Goal: Task Accomplishment & Management: Manage account settings

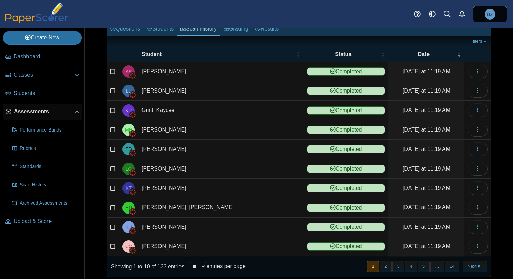
scroll to position [51, 0]
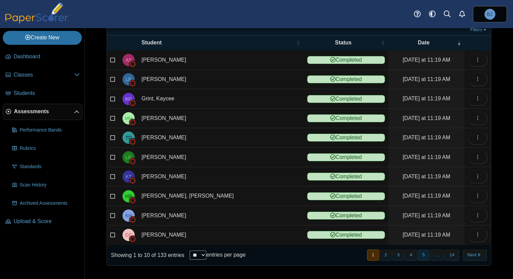
click at [424, 254] on button "5" at bounding box center [423, 255] width 12 height 11
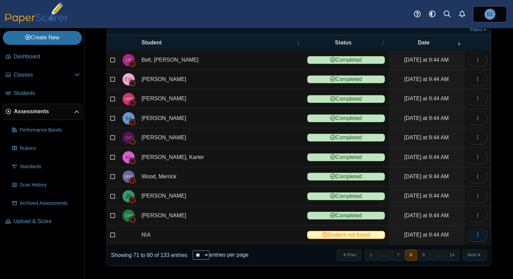
click at [475, 237] on icon "button" at bounding box center [477, 234] width 5 height 5
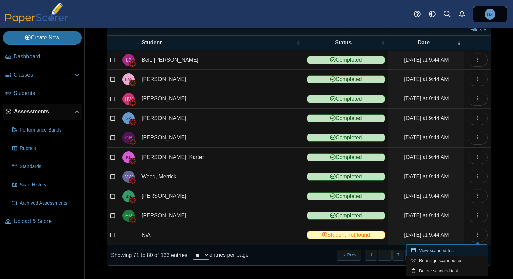
click at [446, 250] on link "View scanned test" at bounding box center [446, 251] width 81 height 10
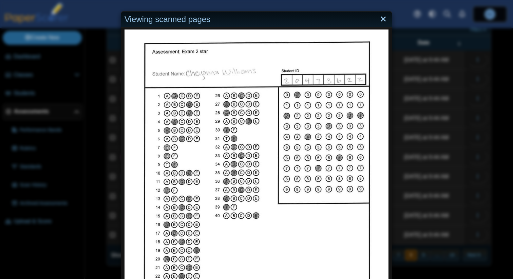
click at [382, 20] on link "Close" at bounding box center [383, 20] width 11 height 12
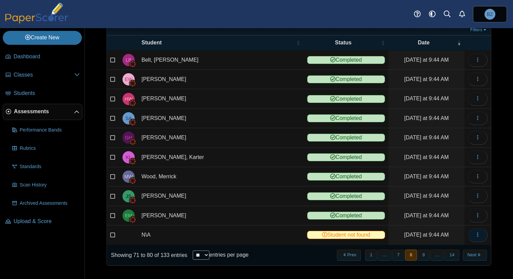
click at [478, 232] on icon "button" at bounding box center [477, 234] width 5 height 5
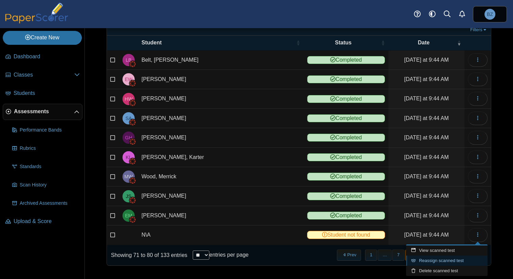
click at [436, 259] on link "Reassign scanned test" at bounding box center [446, 261] width 81 height 10
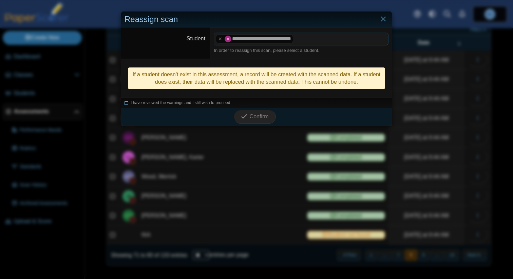
click at [126, 103] on icon at bounding box center [126, 102] width 4 height 4
click at [244, 117] on use "submit" at bounding box center [244, 116] width 6 height 4
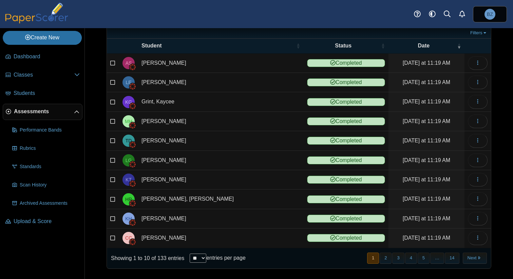
scroll to position [51, 0]
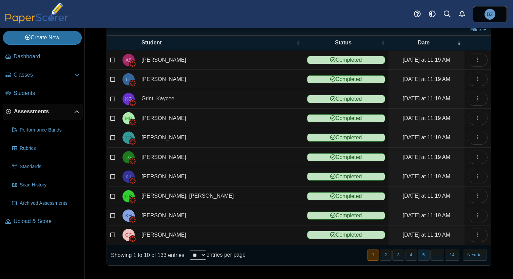
click at [423, 256] on button "5" at bounding box center [423, 255] width 12 height 11
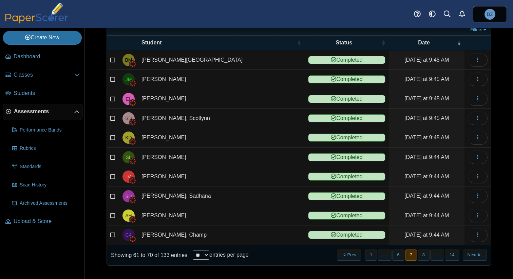
click at [423, 256] on button "8" at bounding box center [423, 255] width 12 height 11
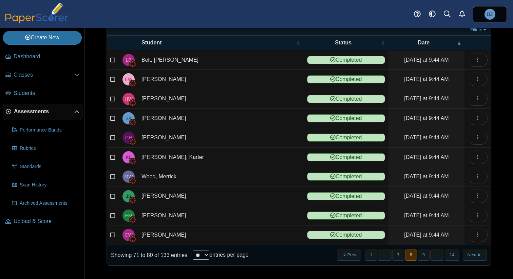
click at [423, 256] on button "9" at bounding box center [423, 255] width 12 height 11
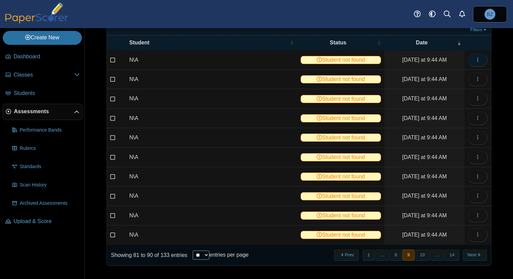
click at [480, 59] on button "button" at bounding box center [478, 60] width 20 height 14
click at [452, 73] on link "View scanned test" at bounding box center [446, 75] width 81 height 10
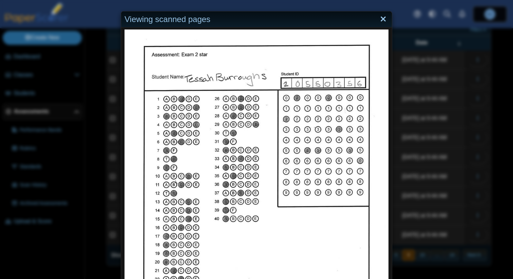
click at [381, 18] on link "Close" at bounding box center [383, 20] width 11 height 12
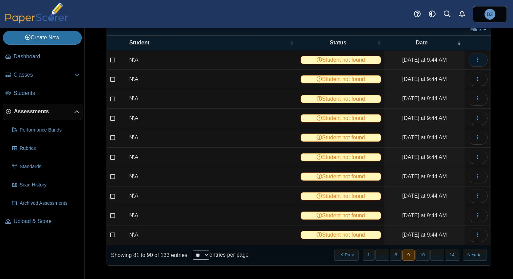
click at [474, 63] on button "button" at bounding box center [478, 60] width 20 height 14
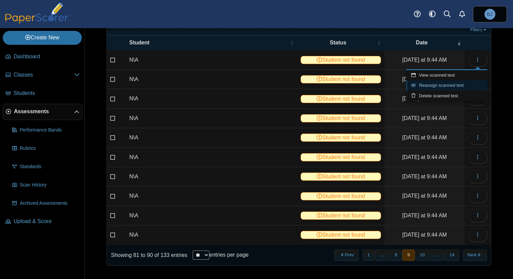
click at [455, 84] on link "Reassign scanned test" at bounding box center [446, 85] width 81 height 10
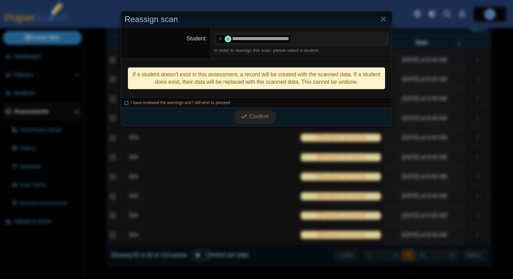
click at [126, 104] on icon at bounding box center [126, 102] width 4 height 4
click at [269, 115] on button "Confirm" at bounding box center [255, 117] width 42 height 14
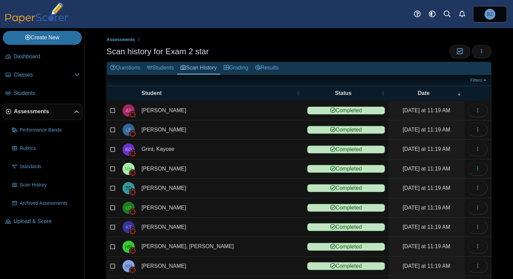
scroll to position [51, 0]
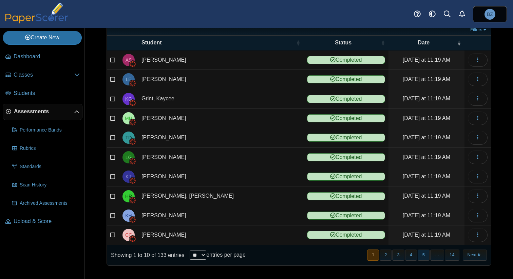
click at [422, 257] on button "5" at bounding box center [423, 255] width 12 height 11
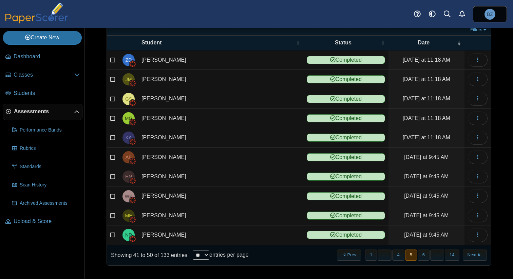
click at [422, 257] on button "6" at bounding box center [423, 255] width 12 height 11
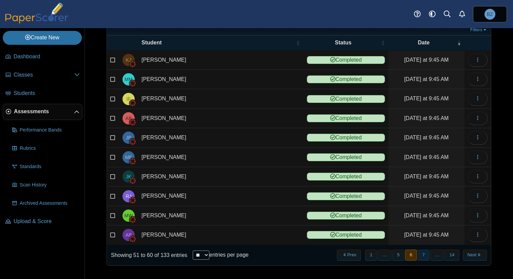
click at [422, 257] on button "7" at bounding box center [423, 255] width 12 height 11
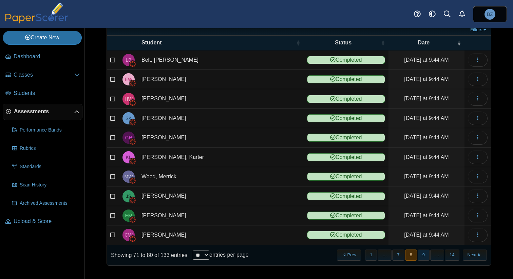
click at [422, 257] on button "9" at bounding box center [423, 255] width 12 height 11
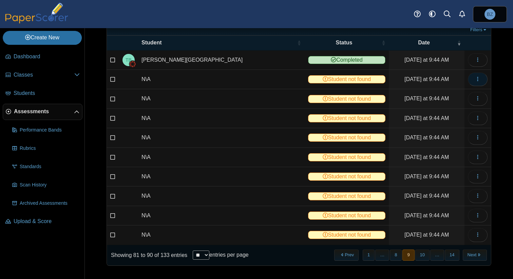
click at [477, 83] on button "button" at bounding box center [478, 80] width 20 height 14
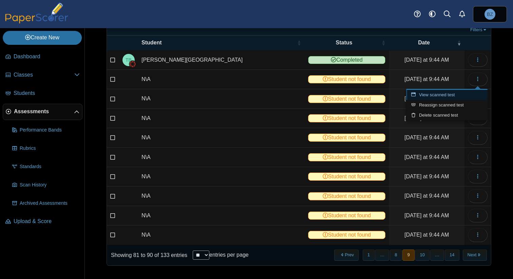
click at [463, 96] on link "View scanned test" at bounding box center [446, 95] width 81 height 10
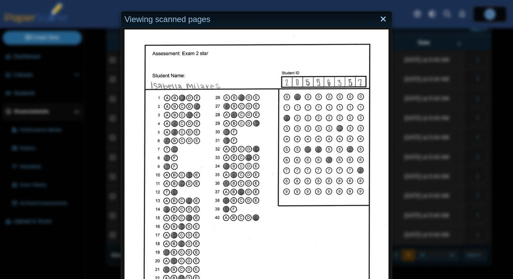
click at [381, 19] on link "Close" at bounding box center [383, 20] width 11 height 12
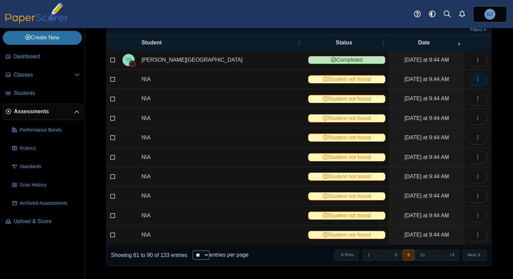
click at [484, 81] on button "button" at bounding box center [478, 80] width 20 height 14
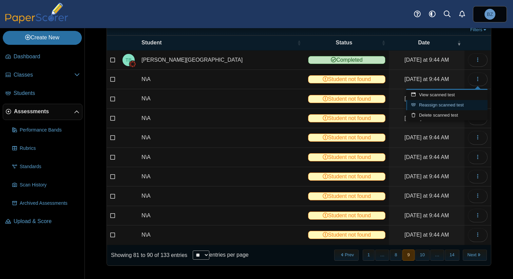
click at [445, 106] on link "Reassign scanned test" at bounding box center [446, 105] width 81 height 10
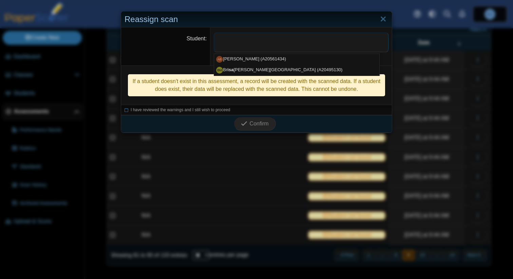
click at [415, 22] on div "Reassign scan Student ​ In order to reassign this scan, please select a student…" at bounding box center [256, 139] width 513 height 279
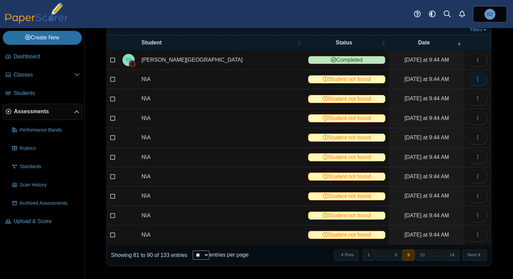
click at [471, 81] on button "button" at bounding box center [478, 80] width 20 height 14
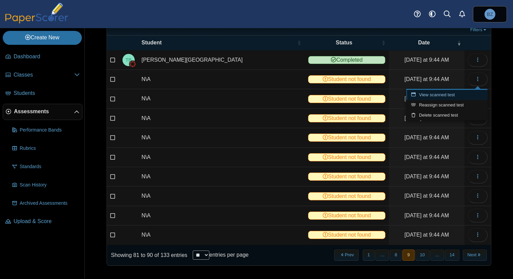
click at [442, 95] on link "View scanned test" at bounding box center [446, 95] width 81 height 10
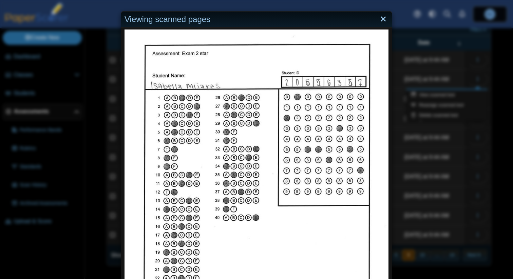
click at [383, 20] on link "Close" at bounding box center [383, 20] width 11 height 12
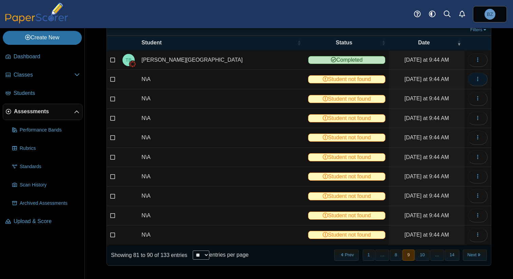
click at [470, 81] on button "button" at bounding box center [478, 80] width 20 height 14
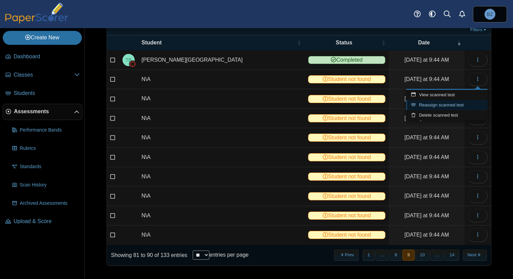
click at [450, 104] on link "Reassign scanned test" at bounding box center [446, 105] width 81 height 10
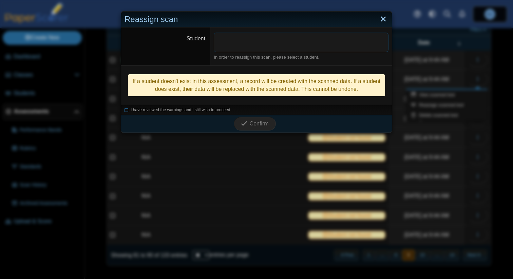
click at [383, 21] on link "Close" at bounding box center [383, 20] width 11 height 12
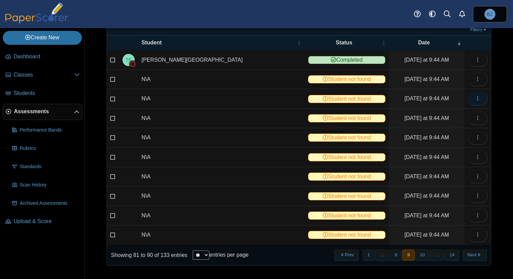
click at [477, 99] on icon "button" at bounding box center [477, 98] width 5 height 5
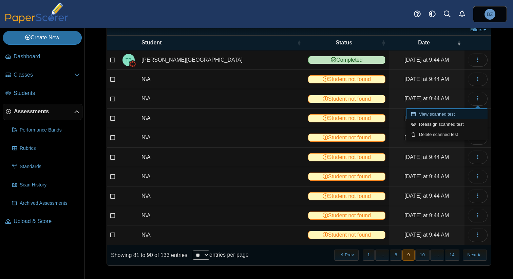
click at [457, 113] on link "View scanned test" at bounding box center [446, 114] width 81 height 10
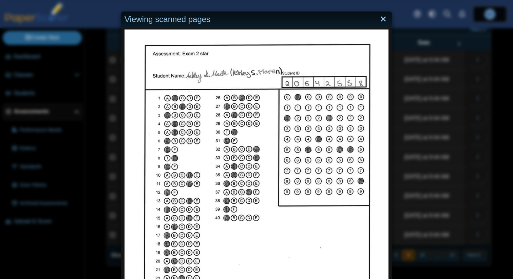
click at [385, 21] on link "Close" at bounding box center [383, 20] width 11 height 12
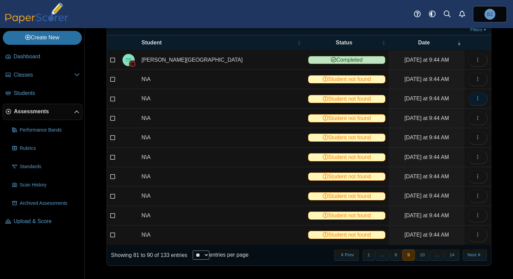
click at [476, 97] on icon "button" at bounding box center [477, 98] width 5 height 5
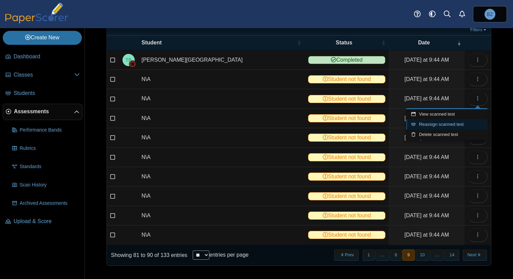
click at [448, 126] on link "Reassign scanned test" at bounding box center [446, 124] width 81 height 10
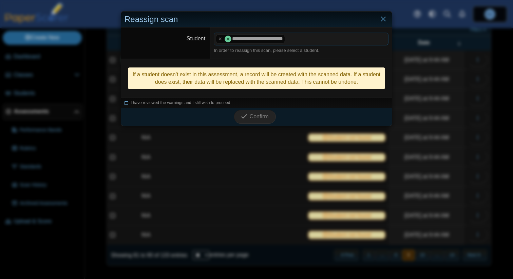
click at [128, 104] on icon at bounding box center [126, 102] width 4 height 4
click at [247, 119] on icon "submit" at bounding box center [244, 116] width 6 height 6
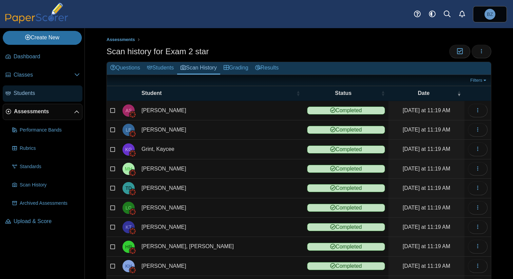
click at [54, 94] on span "Students" at bounding box center [47, 93] width 66 height 7
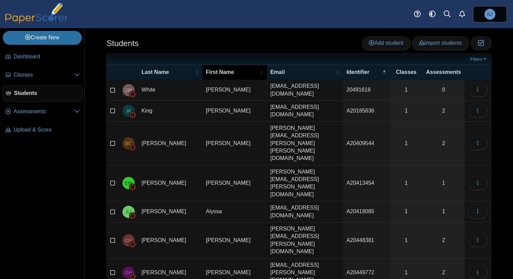
click at [220, 65] on th "First Name" at bounding box center [234, 72] width 64 height 15
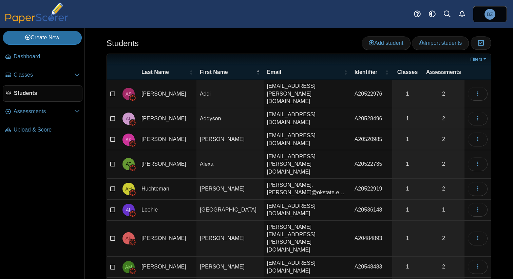
scroll to position [33, 0]
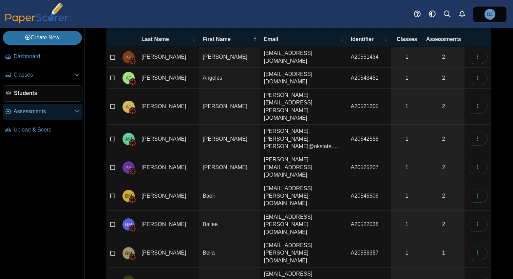
click at [16, 112] on span "Assessments" at bounding box center [44, 111] width 61 height 7
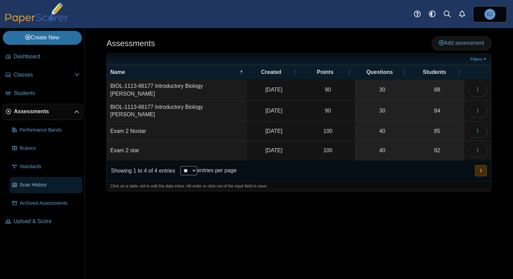
click at [52, 189] on link "Scan History" at bounding box center [45, 185] width 73 height 16
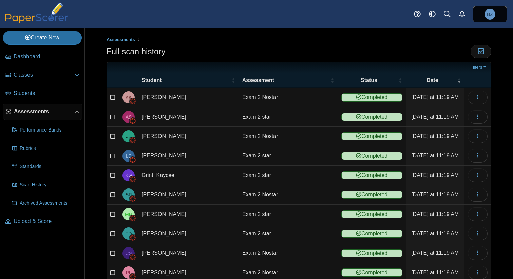
click at [39, 110] on span "Assessments" at bounding box center [44, 111] width 60 height 7
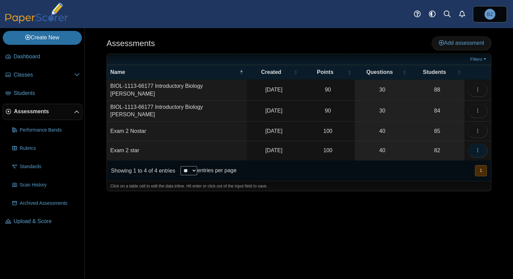
click at [478, 150] on span "button" at bounding box center [477, 151] width 5 height 6
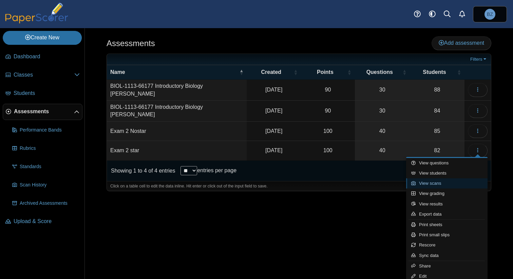
click at [438, 181] on link "View scans" at bounding box center [446, 183] width 81 height 10
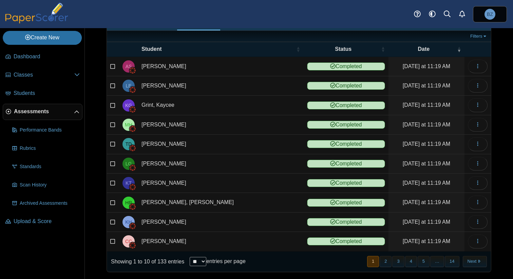
scroll to position [51, 0]
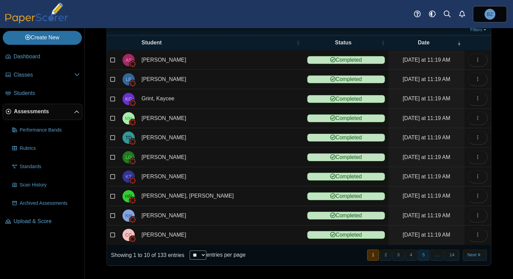
click at [425, 258] on button "5" at bounding box center [423, 255] width 12 height 11
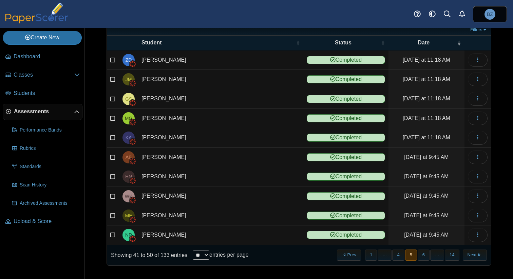
click at [425, 258] on button "6" at bounding box center [423, 255] width 12 height 11
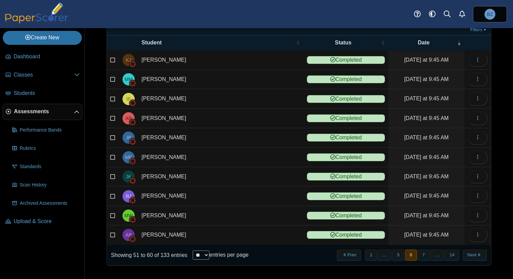
click at [425, 258] on button "7" at bounding box center [423, 255] width 12 height 11
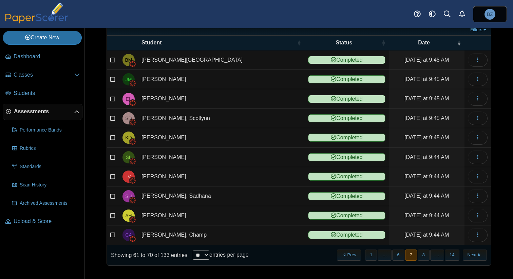
click at [425, 258] on button "8" at bounding box center [423, 255] width 12 height 11
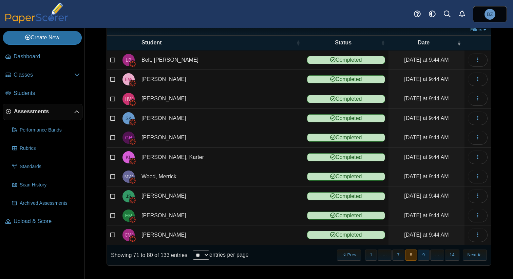
click at [425, 258] on button "9" at bounding box center [423, 255] width 12 height 11
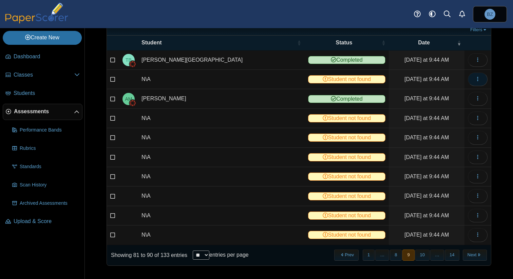
click at [475, 81] on icon "button" at bounding box center [477, 78] width 5 height 5
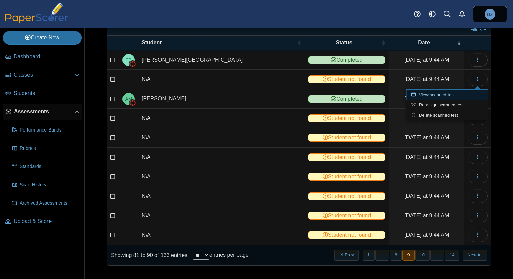
click at [449, 95] on link "View scanned test" at bounding box center [446, 95] width 81 height 10
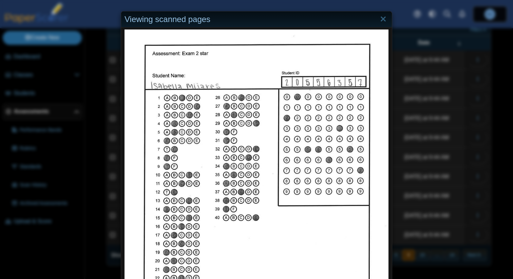
click at [442, 110] on div "Viewing scanned pages" at bounding box center [256, 139] width 513 height 279
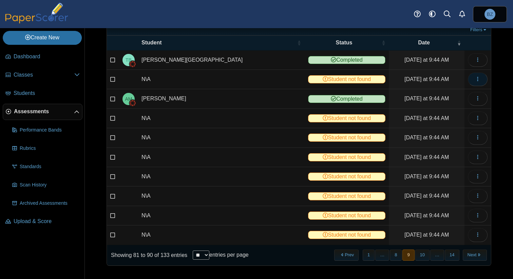
click at [474, 80] on button "button" at bounding box center [478, 80] width 20 height 14
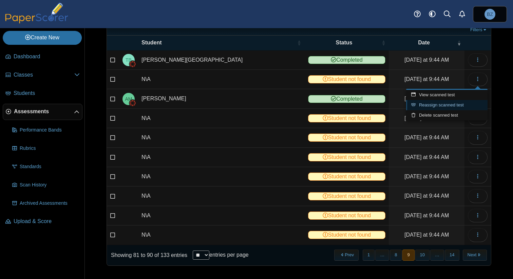
click at [458, 107] on link "Reassign scanned test" at bounding box center [446, 105] width 81 height 10
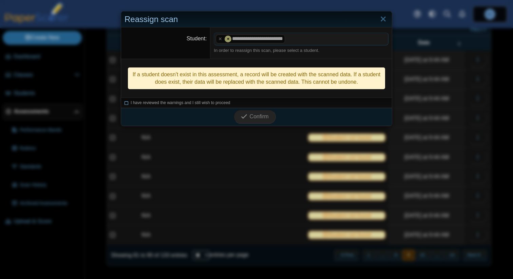
click at [128, 104] on icon at bounding box center [126, 102] width 4 height 4
click at [263, 113] on button "Confirm" at bounding box center [255, 117] width 42 height 14
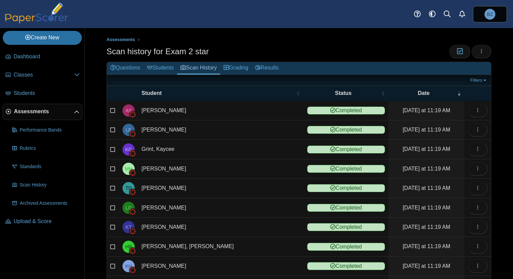
scroll to position [51, 0]
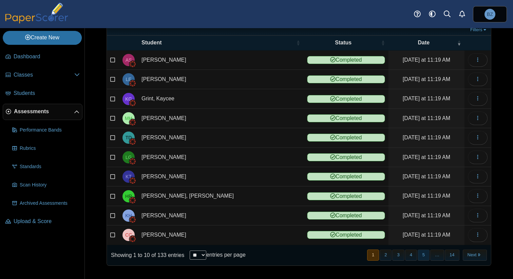
click at [422, 255] on button "5" at bounding box center [423, 255] width 12 height 11
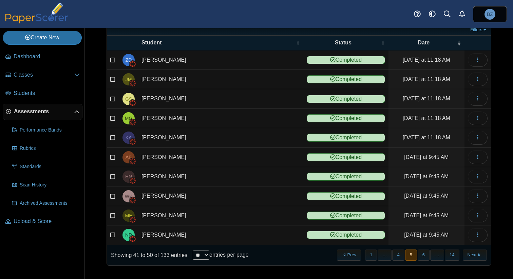
click at [422, 255] on button "6" at bounding box center [423, 255] width 12 height 11
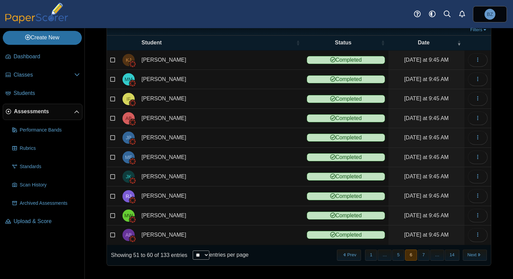
click at [422, 255] on button "7" at bounding box center [423, 255] width 12 height 11
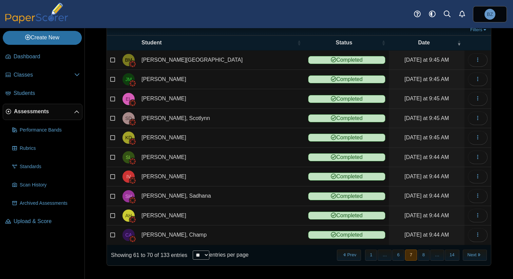
click at [422, 255] on button "8" at bounding box center [423, 255] width 12 height 11
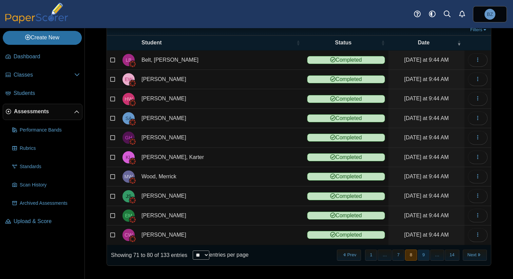
click at [422, 255] on button "9" at bounding box center [423, 255] width 12 height 11
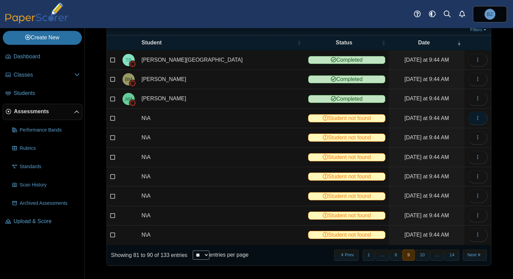
click at [482, 119] on button "button" at bounding box center [478, 119] width 20 height 14
click at [462, 133] on link "View scanned test" at bounding box center [446, 134] width 81 height 10
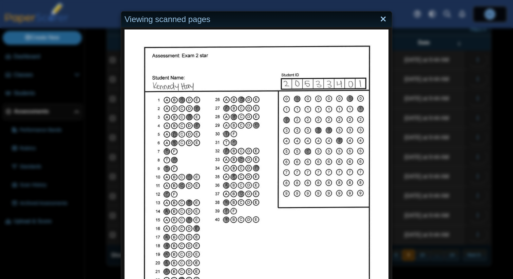
click at [383, 21] on link "Close" at bounding box center [383, 20] width 11 height 12
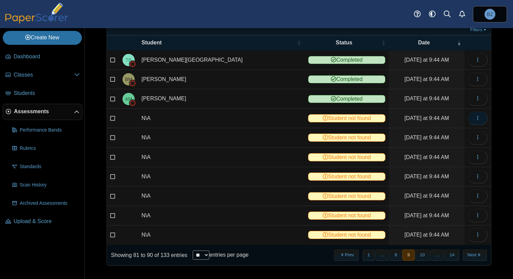
click at [479, 121] on span "button" at bounding box center [477, 118] width 5 height 6
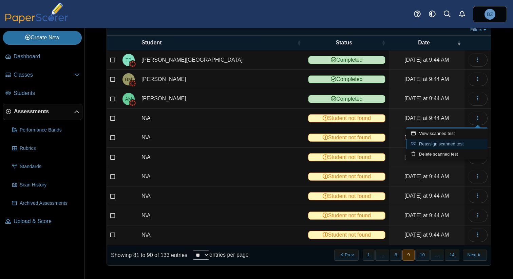
click at [457, 141] on link "Reassign scanned test" at bounding box center [446, 144] width 81 height 10
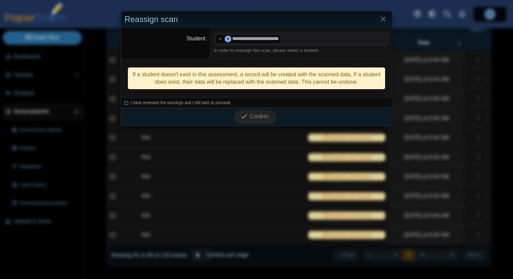
click at [126, 103] on icon at bounding box center [126, 102] width 4 height 4
click at [267, 120] on button "Confirm" at bounding box center [255, 117] width 42 height 14
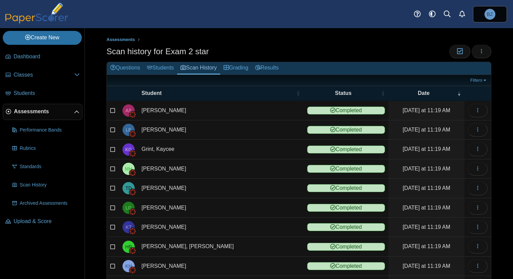
scroll to position [51, 0]
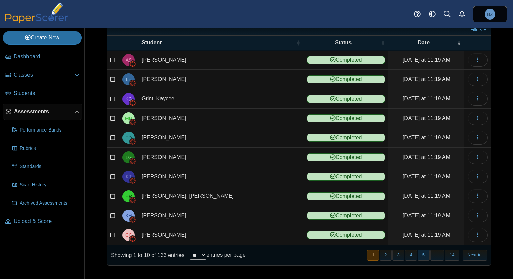
click at [420, 256] on button "5" at bounding box center [423, 255] width 12 height 11
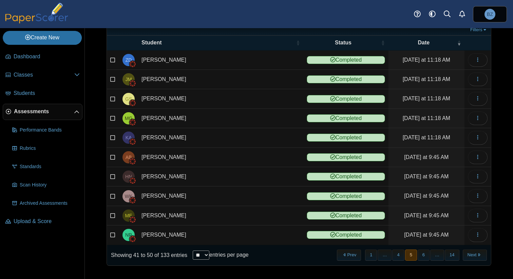
click at [420, 256] on button "6" at bounding box center [423, 255] width 12 height 11
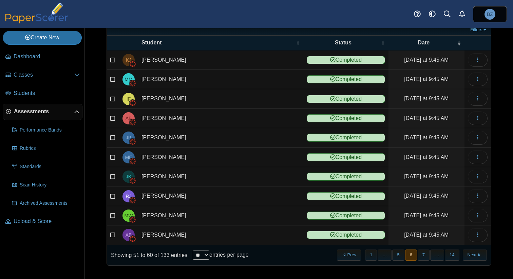
click at [420, 256] on button "7" at bounding box center [423, 255] width 12 height 11
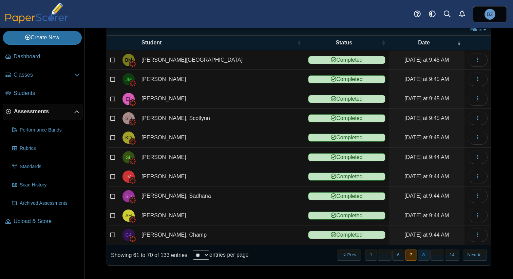
click at [420, 256] on button "8" at bounding box center [423, 255] width 12 height 11
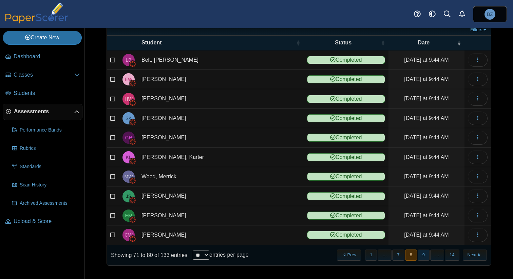
click at [426, 253] on button "9" at bounding box center [423, 255] width 12 height 11
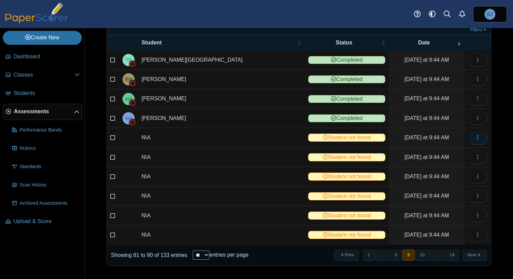
click at [482, 136] on button "button" at bounding box center [478, 138] width 20 height 14
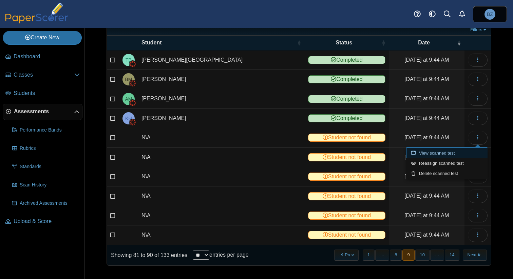
click at [460, 152] on link "View scanned test" at bounding box center [446, 153] width 81 height 10
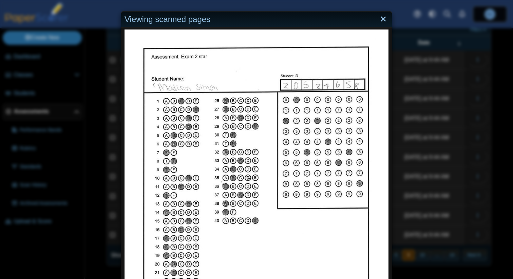
click at [384, 21] on link "Close" at bounding box center [383, 20] width 11 height 12
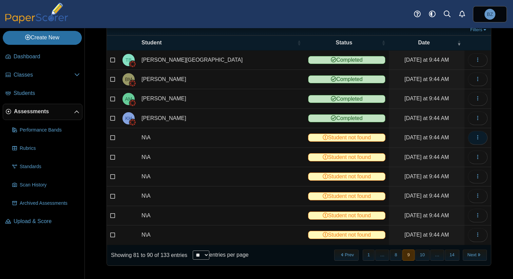
click at [478, 141] on button "button" at bounding box center [478, 138] width 20 height 14
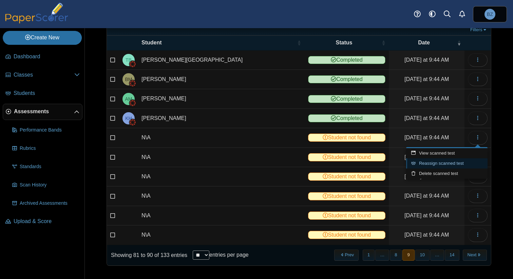
click at [463, 163] on link "Reassign scanned test" at bounding box center [446, 163] width 81 height 10
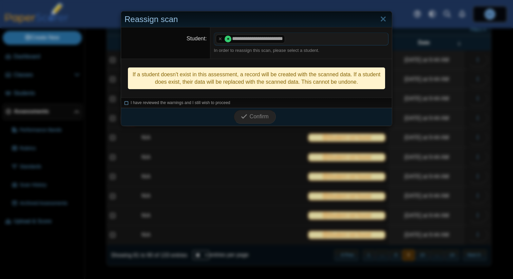
click at [128, 104] on icon at bounding box center [126, 102] width 4 height 4
click at [262, 117] on span "Confirm" at bounding box center [259, 117] width 19 height 6
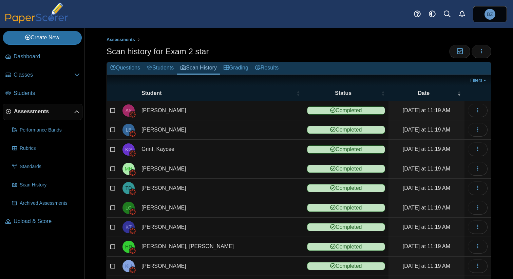
scroll to position [51, 0]
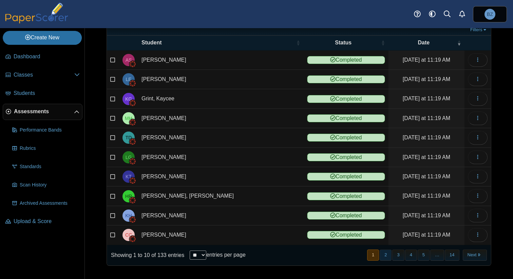
click at [385, 253] on button "2" at bounding box center [385, 255] width 12 height 11
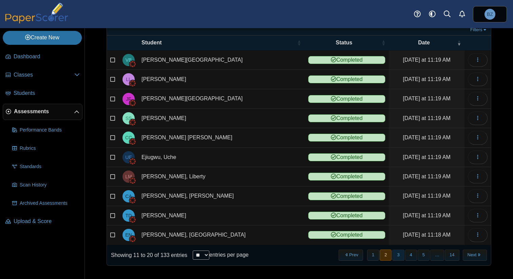
click at [396, 253] on button "3" at bounding box center [398, 255] width 12 height 11
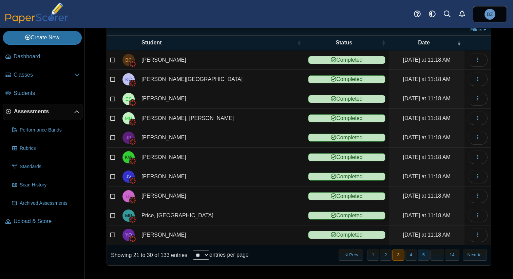
click at [425, 254] on button "5" at bounding box center [423, 255] width 12 height 11
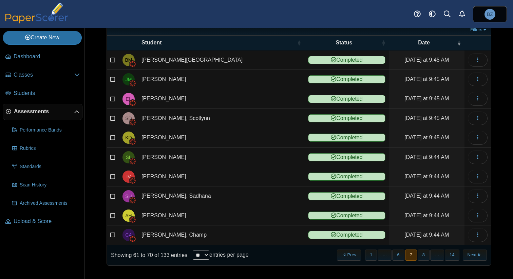
click at [425, 254] on button "8" at bounding box center [423, 255] width 12 height 11
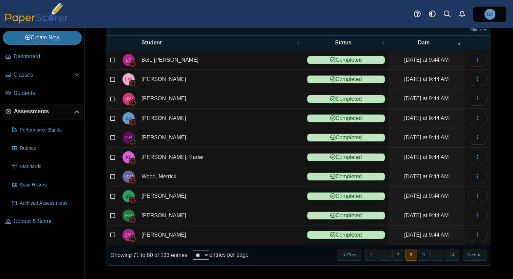
click at [425, 254] on button "9" at bounding box center [423, 255] width 12 height 11
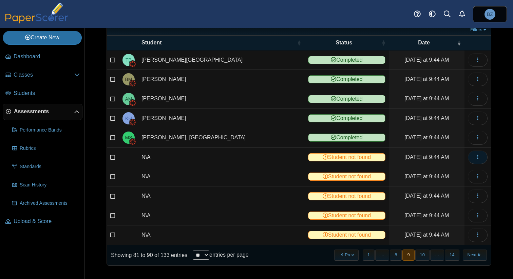
click at [481, 159] on button "button" at bounding box center [478, 158] width 20 height 14
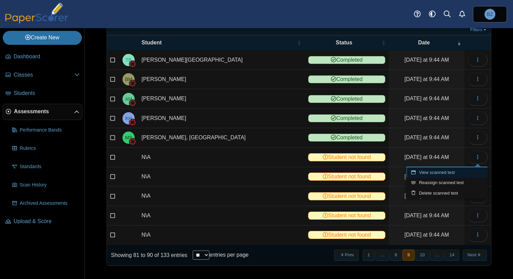
click at [469, 171] on link "View scanned test" at bounding box center [446, 173] width 81 height 10
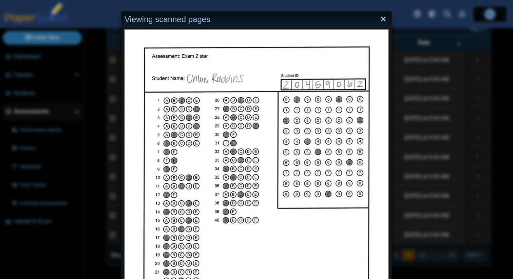
click at [383, 19] on link "Close" at bounding box center [383, 20] width 11 height 12
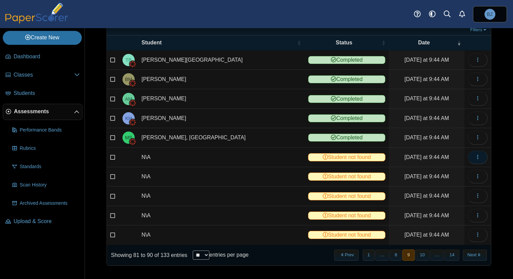
click at [474, 154] on button "button" at bounding box center [478, 158] width 20 height 14
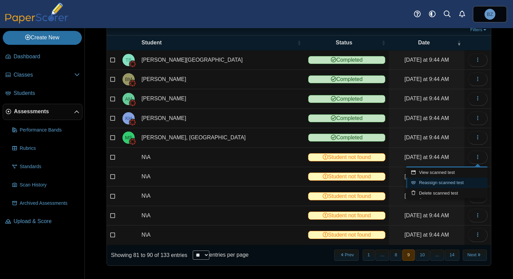
click at [455, 182] on link "Reassign scanned test" at bounding box center [446, 183] width 81 height 10
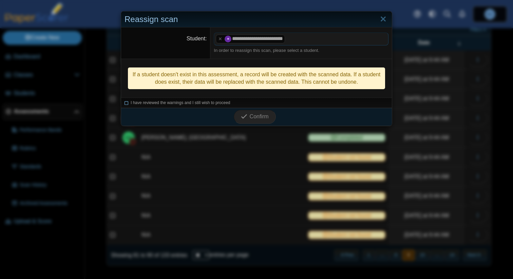
click at [127, 104] on icon at bounding box center [126, 102] width 4 height 4
click at [255, 118] on span "Confirm" at bounding box center [259, 117] width 19 height 6
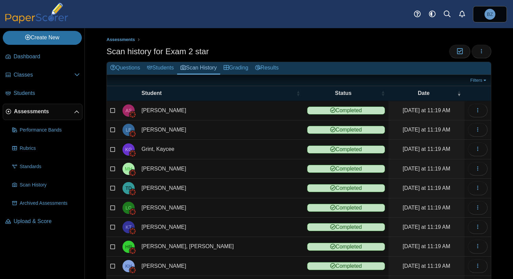
scroll to position [51, 0]
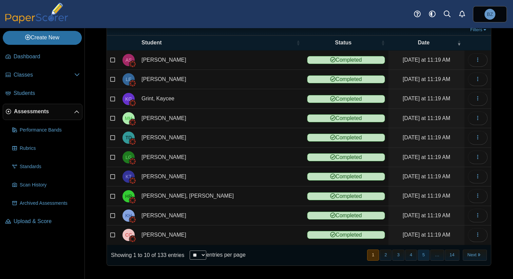
click at [423, 256] on button "5" at bounding box center [423, 255] width 12 height 11
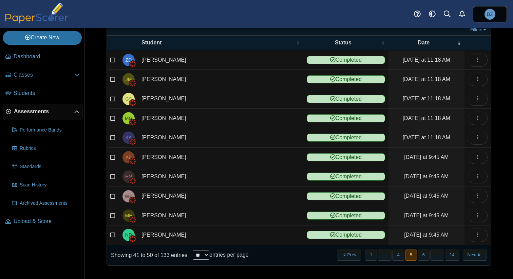
click at [423, 256] on button "6" at bounding box center [423, 255] width 12 height 11
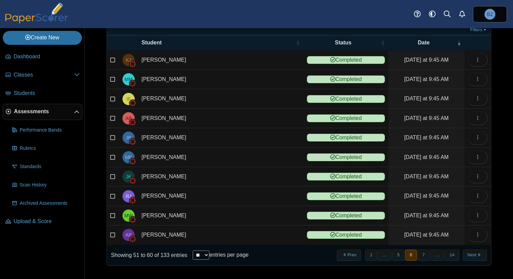
click at [423, 256] on button "7" at bounding box center [423, 255] width 12 height 11
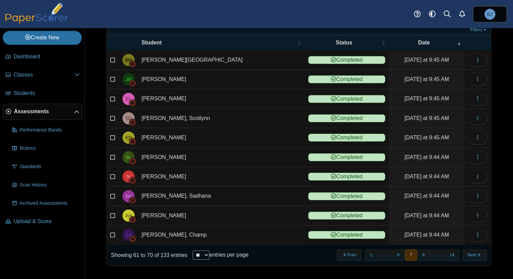
click at [423, 256] on button "8" at bounding box center [423, 255] width 12 height 11
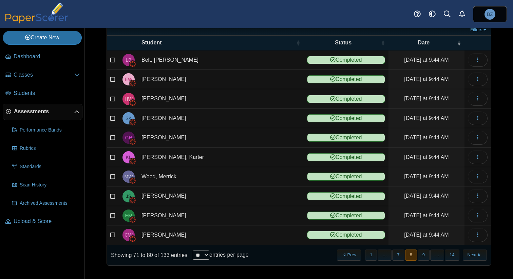
click at [423, 256] on button "9" at bounding box center [423, 255] width 12 height 11
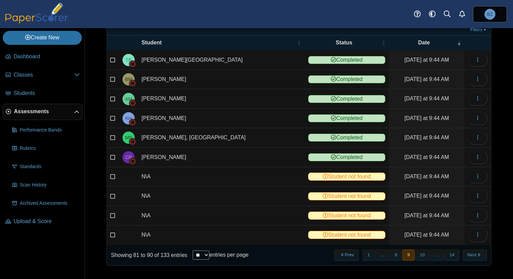
click at [423, 256] on button "10" at bounding box center [422, 255] width 14 height 11
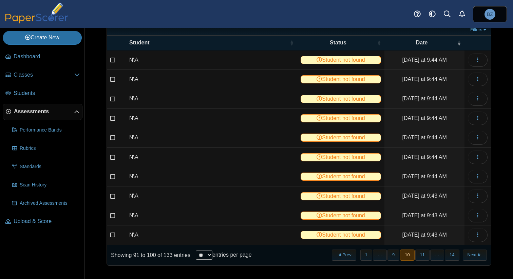
click at [400, 257] on button "10" at bounding box center [407, 255] width 14 height 11
click at [392, 254] on button "9" at bounding box center [393, 255] width 12 height 11
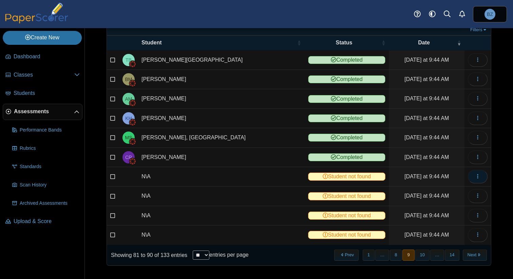
click at [479, 181] on button "button" at bounding box center [478, 177] width 20 height 14
click at [457, 194] on link "View scanned test" at bounding box center [446, 192] width 81 height 10
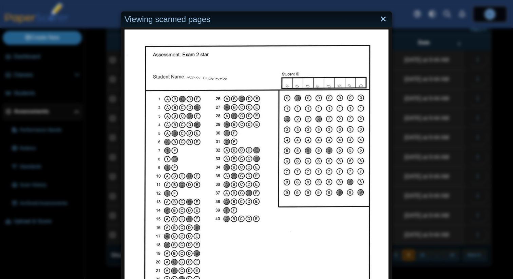
click at [384, 18] on link "Close" at bounding box center [383, 20] width 11 height 12
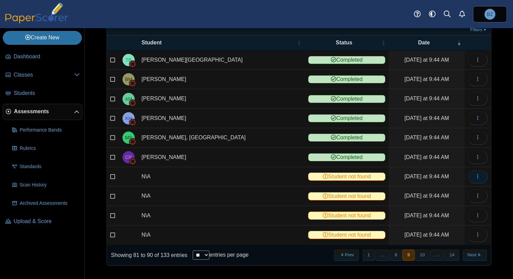
click at [478, 176] on icon "button" at bounding box center [477, 176] width 5 height 5
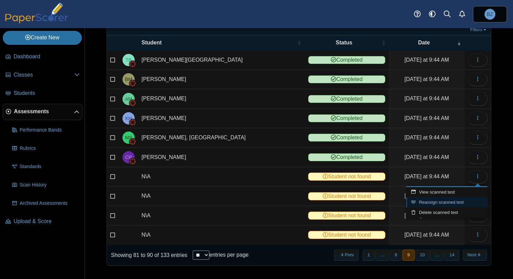
click at [448, 200] on link "Reassign scanned test" at bounding box center [446, 202] width 81 height 10
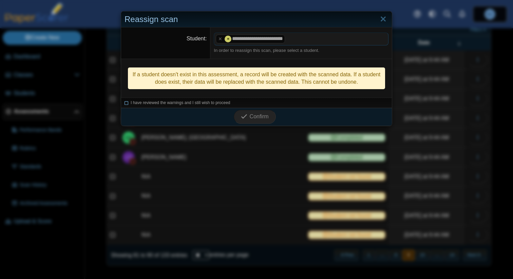
click at [127, 102] on icon at bounding box center [126, 102] width 4 height 4
click at [244, 117] on use "submit" at bounding box center [244, 116] width 6 height 4
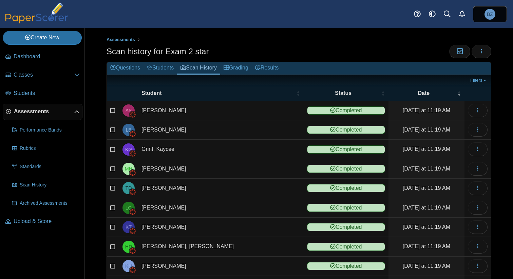
scroll to position [51, 0]
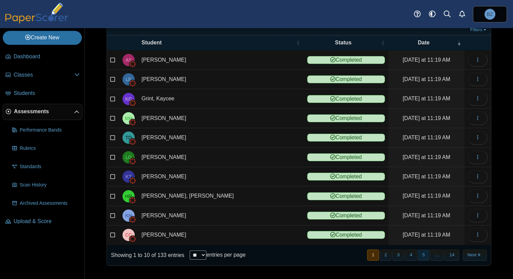
click at [423, 257] on button "5" at bounding box center [423, 255] width 12 height 11
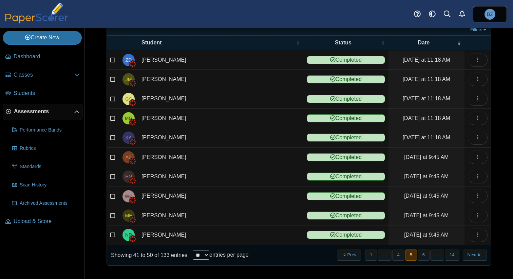
click at [423, 257] on button "6" at bounding box center [423, 255] width 12 height 11
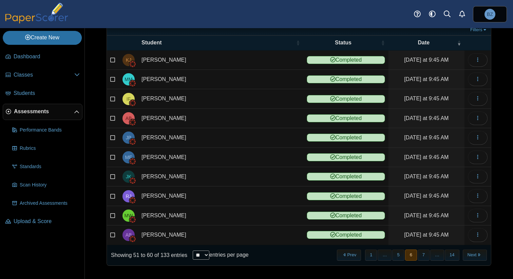
click at [423, 257] on button "7" at bounding box center [423, 255] width 12 height 11
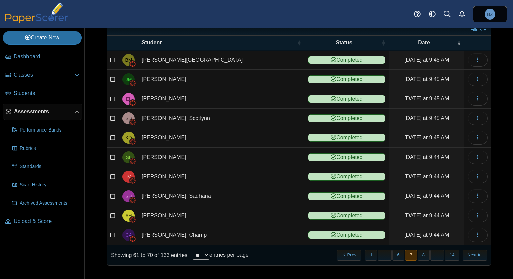
click at [423, 257] on button "8" at bounding box center [423, 255] width 12 height 11
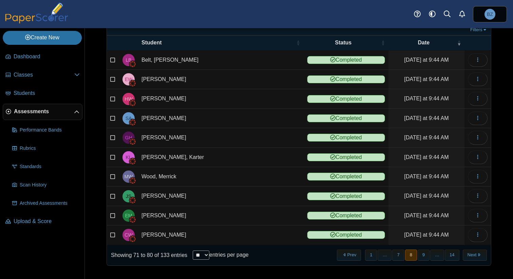
click at [423, 257] on button "9" at bounding box center [423, 255] width 12 height 11
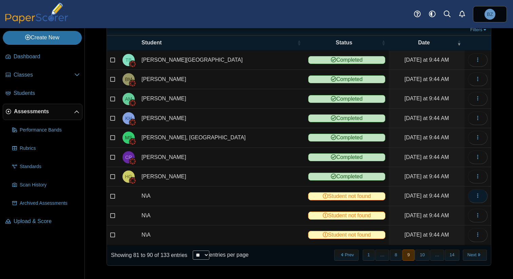
click at [478, 199] on button "button" at bounding box center [478, 196] width 20 height 14
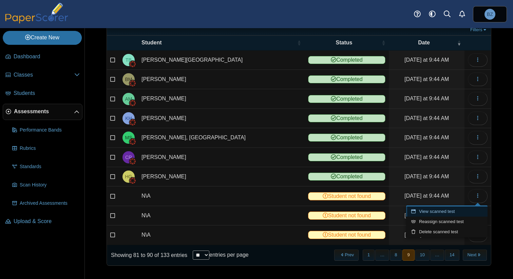
click at [454, 211] on link "View scanned test" at bounding box center [446, 212] width 81 height 10
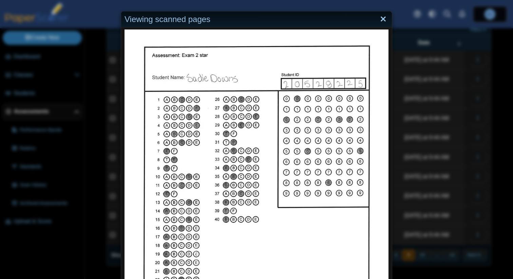
click at [385, 19] on link "Close" at bounding box center [383, 20] width 11 height 12
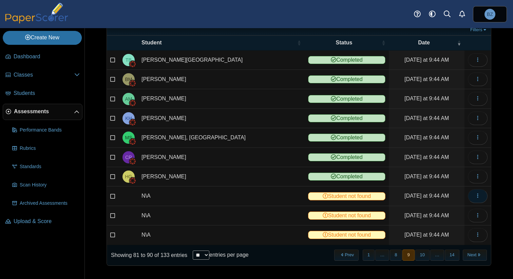
click at [473, 195] on button "button" at bounding box center [478, 196] width 20 height 14
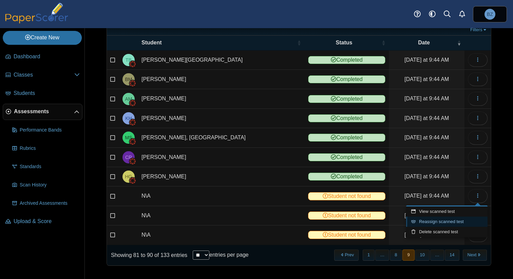
click at [437, 221] on link "Reassign scanned test" at bounding box center [446, 222] width 81 height 10
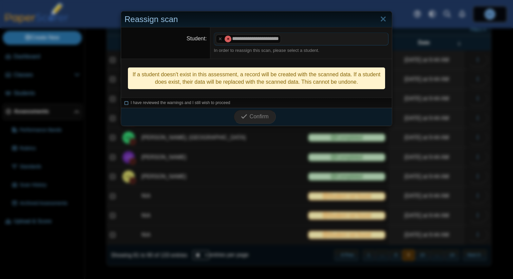
click at [125, 101] on icon at bounding box center [126, 102] width 4 height 4
click at [260, 122] on button "Confirm" at bounding box center [255, 117] width 42 height 14
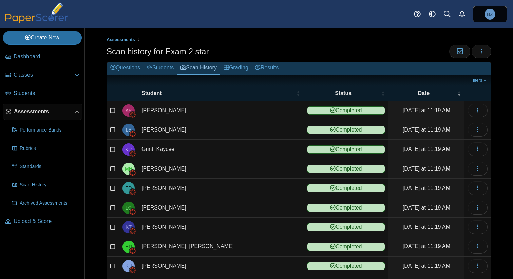
scroll to position [51, 0]
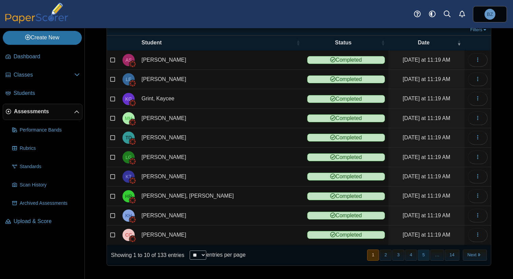
click at [422, 257] on button "5" at bounding box center [423, 255] width 12 height 11
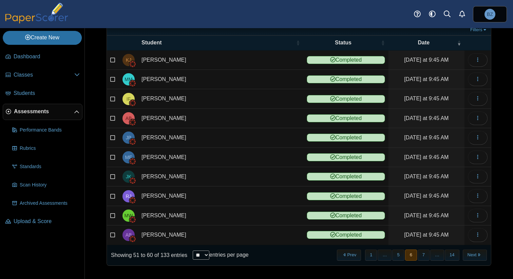
click at [422, 257] on button "7" at bounding box center [423, 255] width 12 height 11
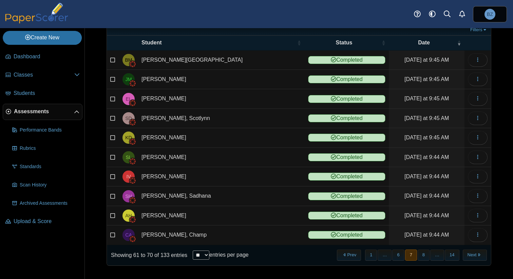
click at [422, 257] on button "8" at bounding box center [423, 255] width 12 height 11
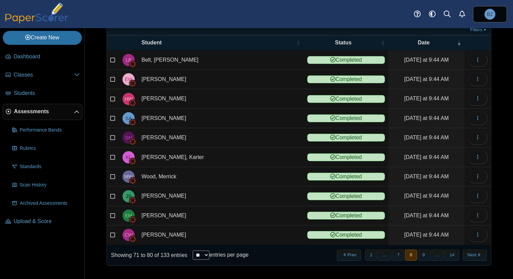
click at [422, 257] on button "9" at bounding box center [423, 255] width 12 height 11
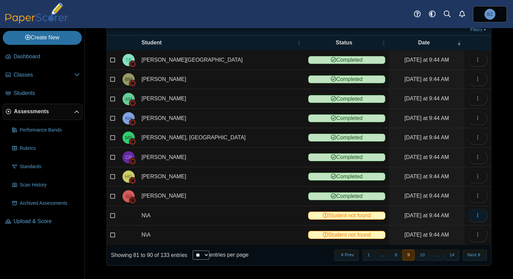
click at [477, 218] on span "button" at bounding box center [477, 216] width 5 height 6
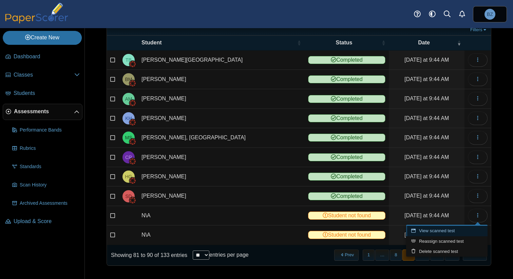
click at [442, 229] on link "View scanned test" at bounding box center [446, 231] width 81 height 10
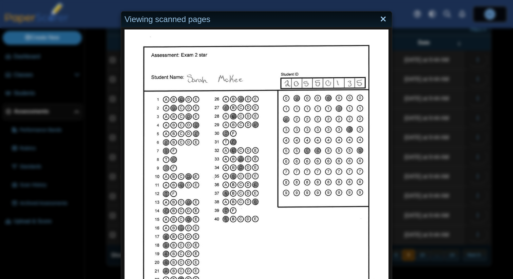
click at [381, 21] on link "Close" at bounding box center [383, 20] width 11 height 12
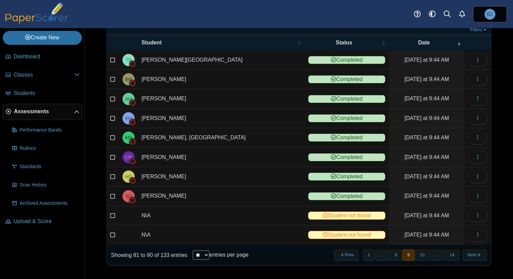
click at [482, 208] on td at bounding box center [477, 215] width 26 height 19
click at [477, 214] on use "button" at bounding box center [477, 215] width 1 height 4
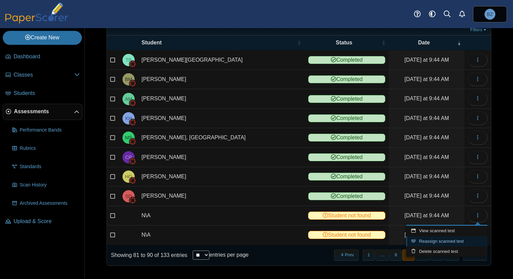
click at [435, 243] on link "Reassign scanned test" at bounding box center [446, 241] width 81 height 10
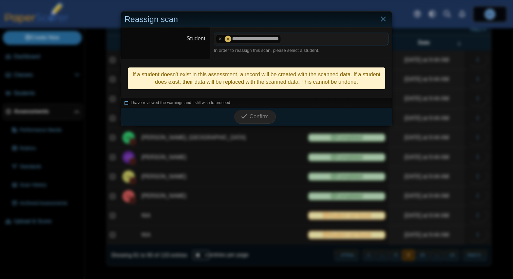
click at [126, 101] on icon at bounding box center [126, 102] width 4 height 4
click at [255, 116] on span "Confirm" at bounding box center [259, 117] width 19 height 6
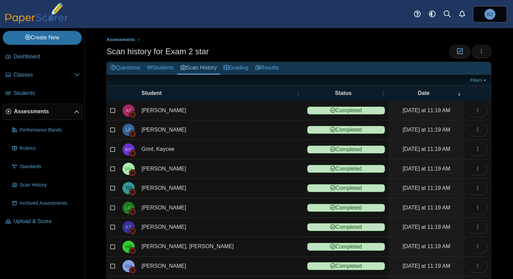
scroll to position [51, 0]
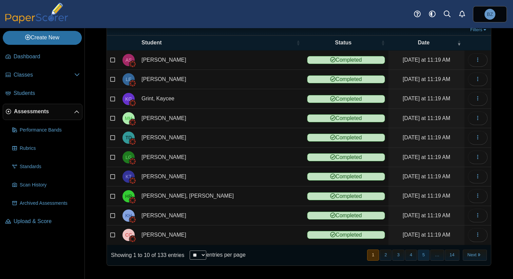
click at [427, 259] on button "5" at bounding box center [423, 255] width 12 height 11
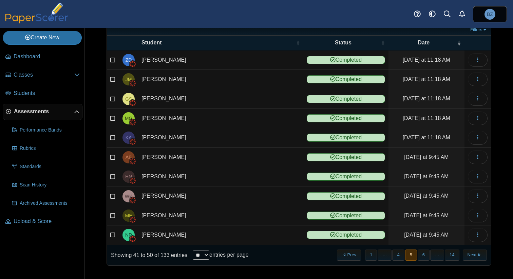
click at [427, 259] on button "6" at bounding box center [423, 255] width 12 height 11
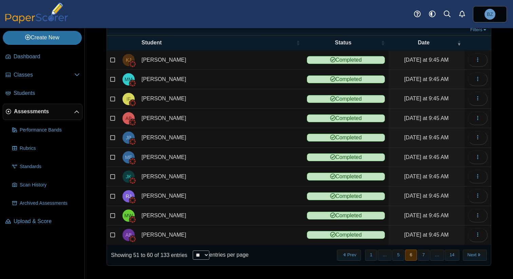
click at [427, 259] on button "7" at bounding box center [423, 255] width 12 height 11
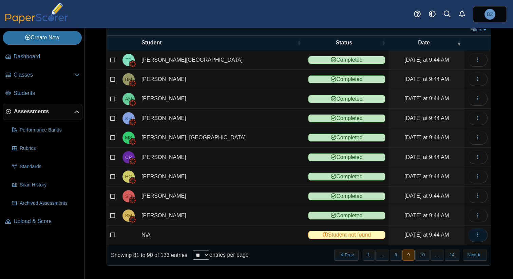
click at [474, 237] on button "button" at bounding box center [478, 235] width 20 height 14
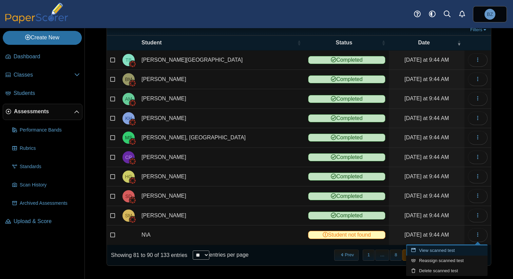
click at [458, 250] on link "View scanned test" at bounding box center [446, 251] width 81 height 10
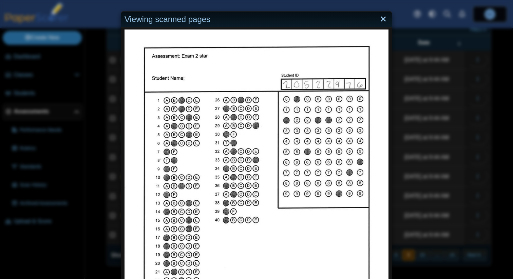
click at [384, 22] on link "Close" at bounding box center [383, 20] width 11 height 12
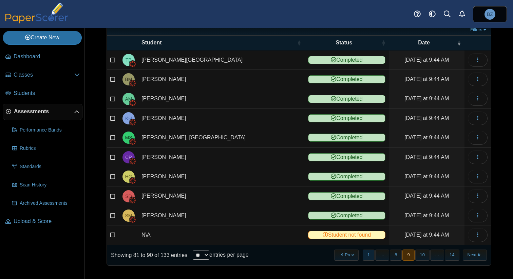
click at [365, 255] on button "1" at bounding box center [368, 255] width 12 height 11
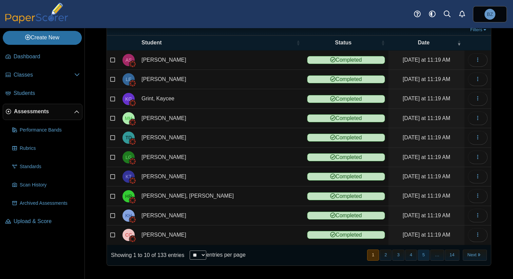
click at [423, 256] on button "5" at bounding box center [423, 255] width 12 height 11
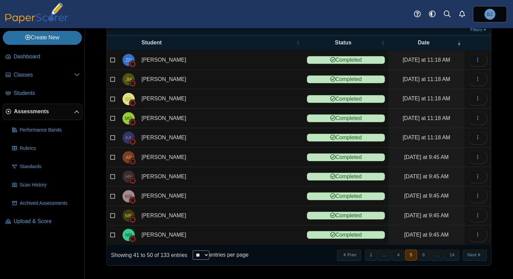
click at [423, 256] on button "6" at bounding box center [423, 255] width 12 height 11
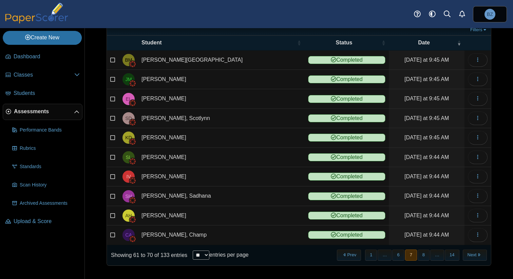
click at [423, 256] on button "8" at bounding box center [423, 255] width 12 height 11
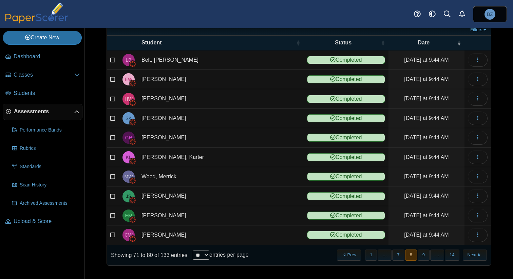
click at [423, 256] on button "9" at bounding box center [423, 255] width 12 height 11
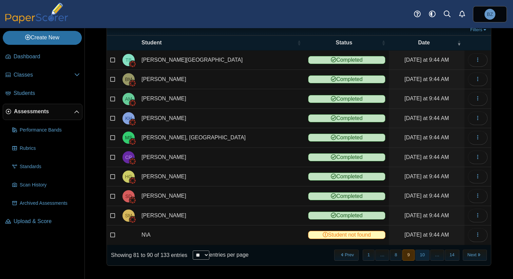
click at [424, 255] on button "10" at bounding box center [422, 255] width 14 height 11
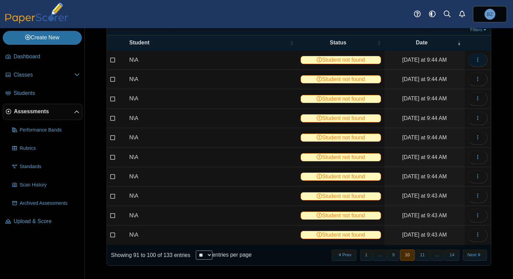
click at [479, 62] on icon "button" at bounding box center [477, 59] width 5 height 5
click at [459, 76] on link "View scanned test" at bounding box center [446, 75] width 81 height 10
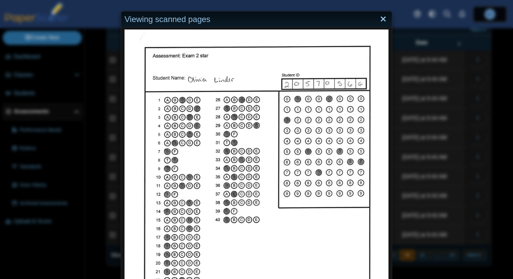
click at [381, 18] on link "Close" at bounding box center [383, 20] width 11 height 12
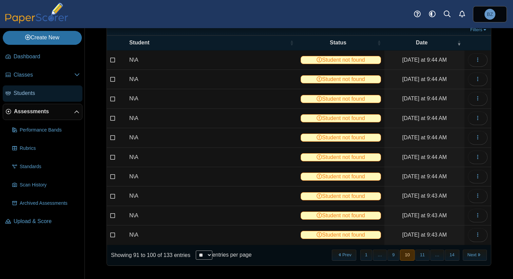
click at [41, 96] on span "Students" at bounding box center [47, 93] width 66 height 7
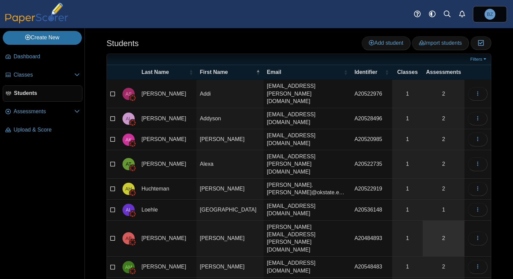
scroll to position [2, 0]
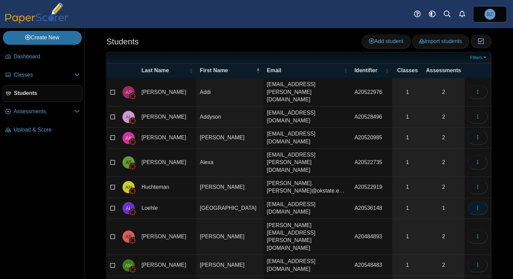
click at [480, 201] on button "button" at bounding box center [478, 208] width 20 height 14
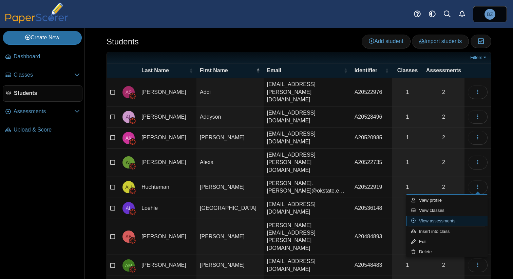
click at [449, 217] on link "View assessments" at bounding box center [446, 221] width 81 height 10
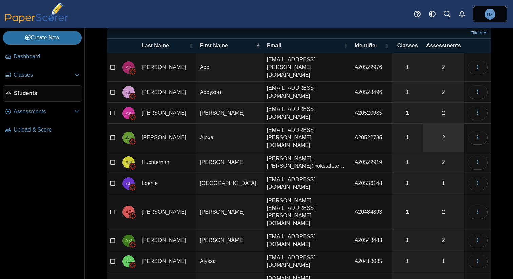
scroll to position [33, 0]
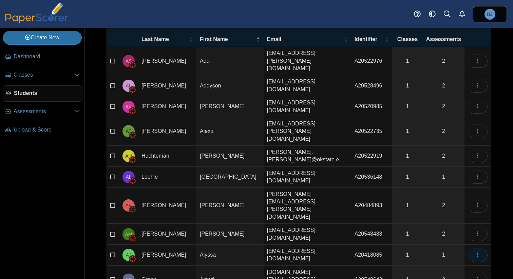
click at [479, 252] on icon "button" at bounding box center [477, 254] width 5 height 5
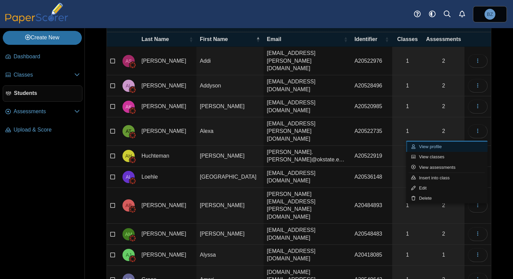
click at [453, 148] on link "View profile" at bounding box center [446, 147] width 81 height 10
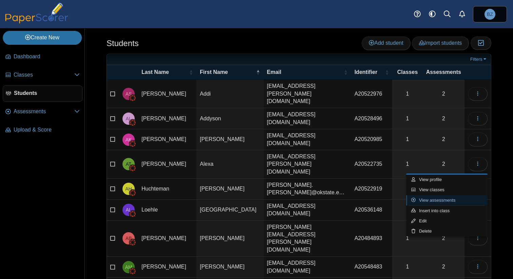
click at [458, 199] on link "View assessments" at bounding box center [446, 200] width 81 height 10
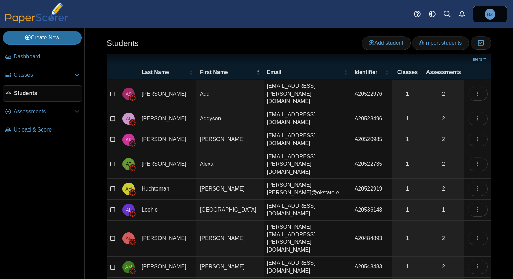
scroll to position [33, 0]
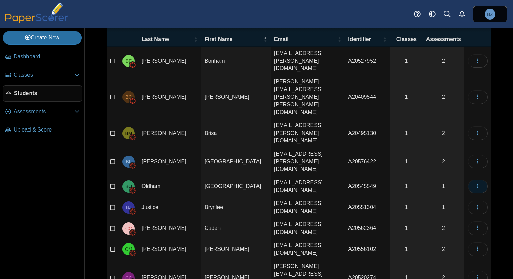
click at [476, 183] on icon "button" at bounding box center [477, 185] width 5 height 5
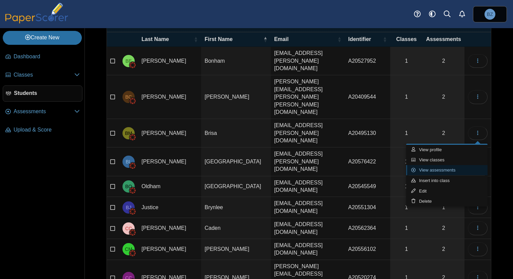
click at [460, 171] on link "View assessments" at bounding box center [446, 170] width 81 height 10
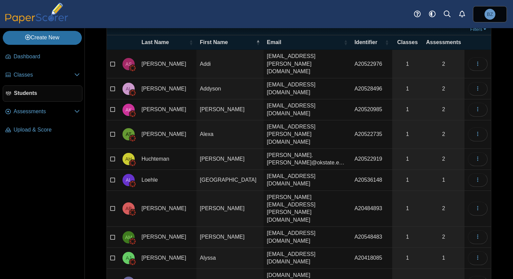
scroll to position [33, 0]
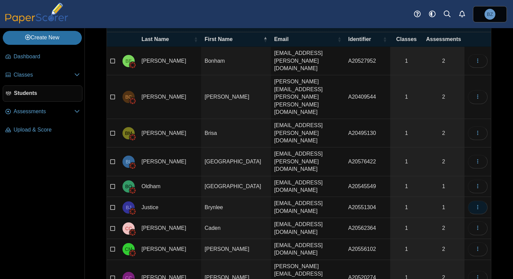
click at [477, 205] on use "button" at bounding box center [477, 207] width 1 height 4
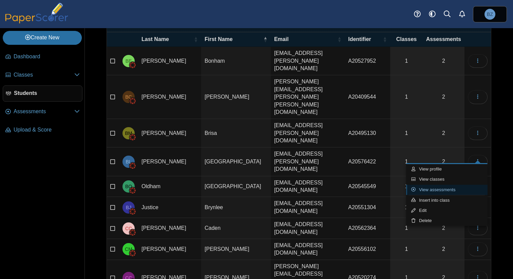
click at [437, 188] on link "View assessments" at bounding box center [446, 190] width 81 height 10
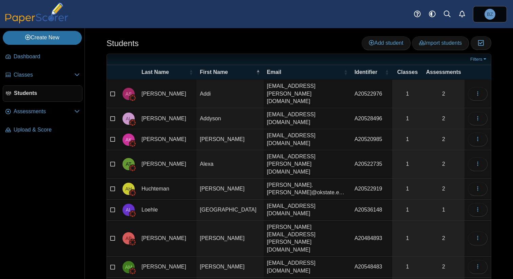
scroll to position [33, 0]
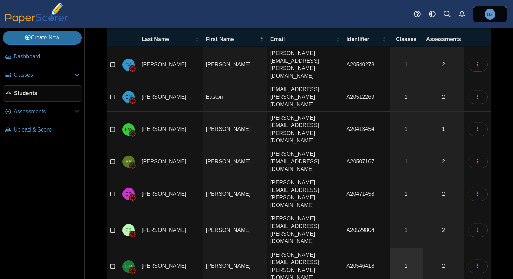
scroll to position [0, 0]
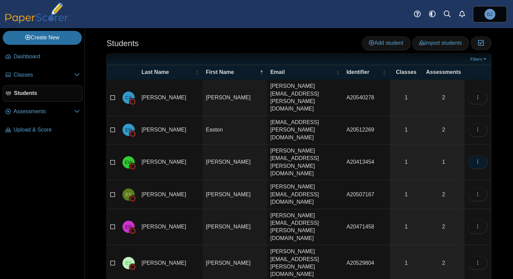
click at [474, 155] on button "button" at bounding box center [478, 162] width 20 height 14
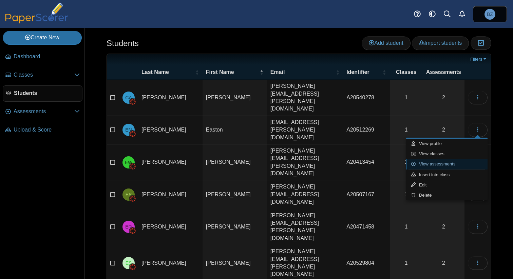
click at [454, 164] on link "View assessments" at bounding box center [446, 164] width 81 height 10
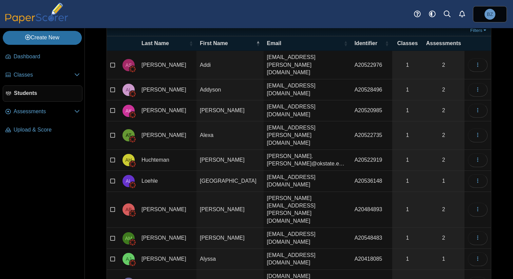
scroll to position [33, 0]
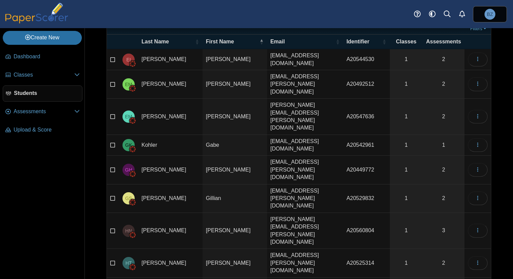
scroll to position [33, 0]
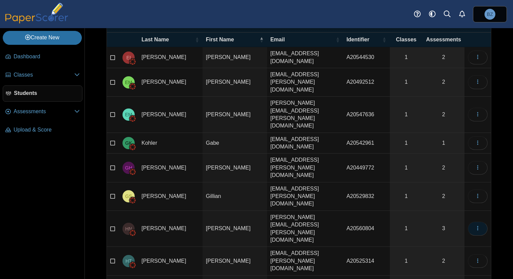
click at [479, 226] on icon "button" at bounding box center [477, 228] width 5 height 5
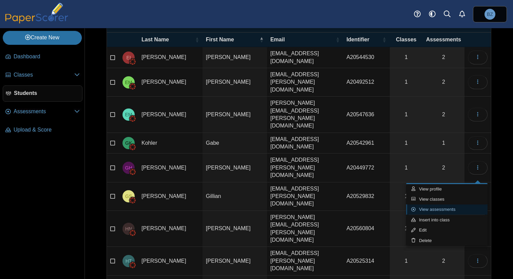
click at [454, 208] on link "View assessments" at bounding box center [446, 209] width 81 height 10
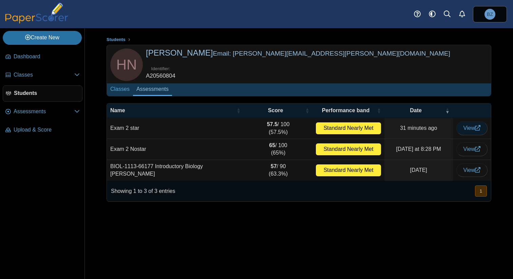
click at [470, 128] on span "View" at bounding box center [471, 128] width 17 height 6
click at [472, 150] on span "View" at bounding box center [471, 149] width 17 height 6
click at [471, 150] on span "View" at bounding box center [471, 149] width 17 height 6
click at [468, 150] on span "View" at bounding box center [471, 149] width 17 height 6
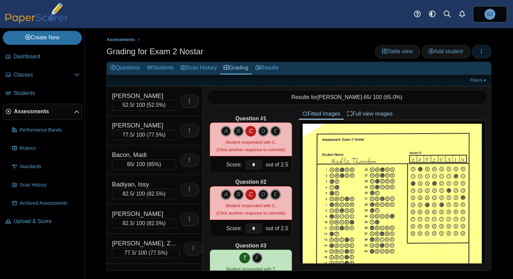
click at [484, 52] on icon "button" at bounding box center [480, 50] width 5 height 5
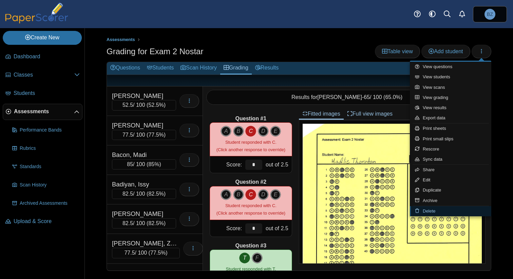
click at [437, 210] on link "Delete" at bounding box center [450, 211] width 81 height 10
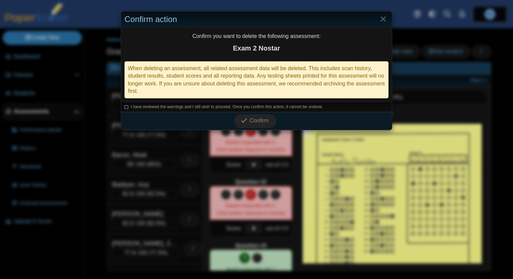
click at [128, 108] on icon at bounding box center [126, 106] width 4 height 4
click at [251, 121] on span "Confirm" at bounding box center [259, 121] width 19 height 6
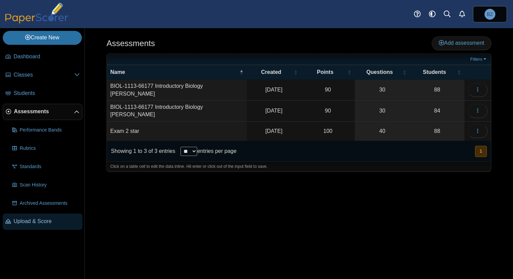
click at [31, 218] on span "Upload & Score" at bounding box center [47, 221] width 66 height 7
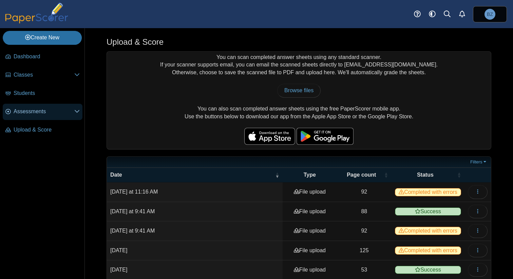
click at [55, 107] on link "Assessments" at bounding box center [43, 112] width 80 height 16
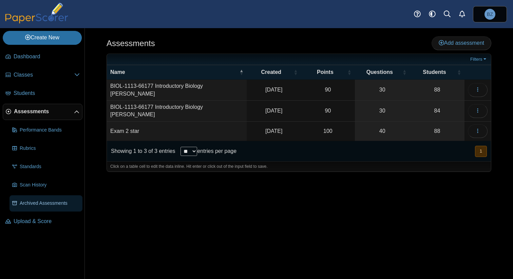
click at [36, 199] on link "Archived Assessments" at bounding box center [45, 203] width 73 height 16
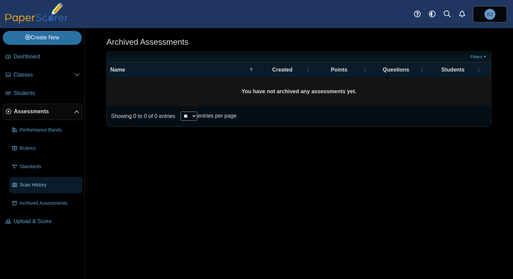
click at [37, 184] on span "Scan History" at bounding box center [50, 185] width 60 height 7
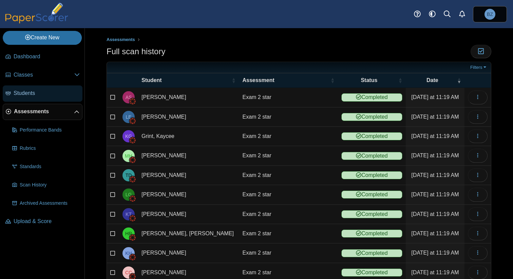
click at [45, 96] on span "Students" at bounding box center [47, 93] width 66 height 7
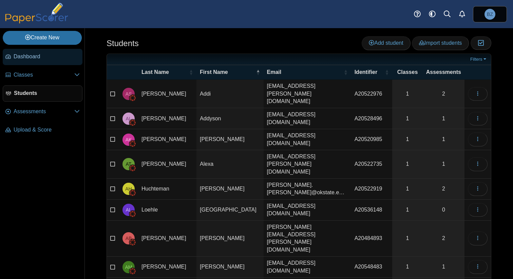
click at [42, 57] on span "Dashboard" at bounding box center [47, 56] width 66 height 7
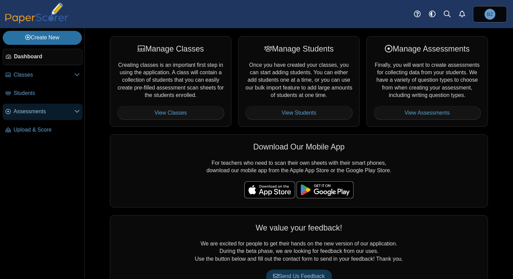
click at [34, 111] on span "Assessments" at bounding box center [44, 111] width 61 height 7
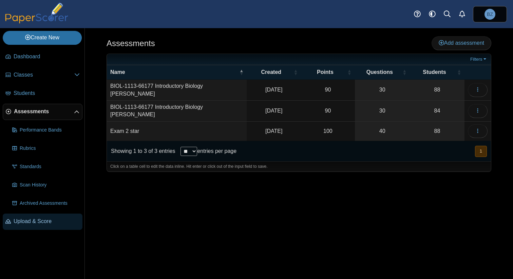
click at [43, 223] on span "Upload & Score" at bounding box center [47, 221] width 66 height 7
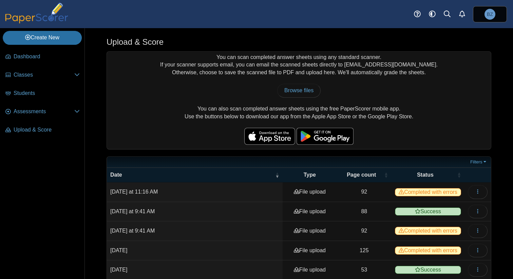
scroll to position [28, 0]
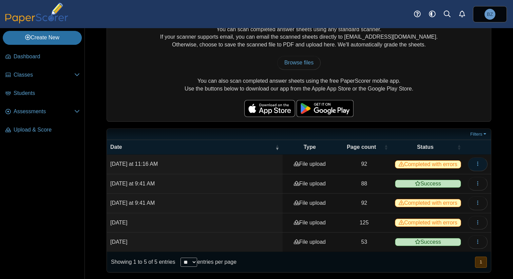
click at [474, 164] on button "button" at bounding box center [478, 164] width 20 height 14
click at [455, 180] on link "View scanned pages" at bounding box center [446, 179] width 81 height 10
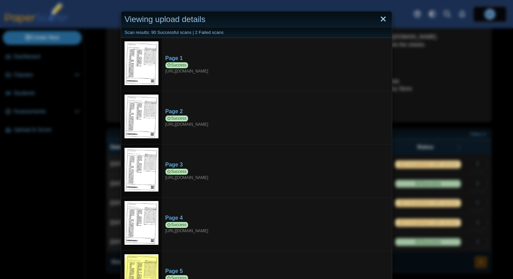
click at [384, 19] on link "Close" at bounding box center [383, 20] width 11 height 12
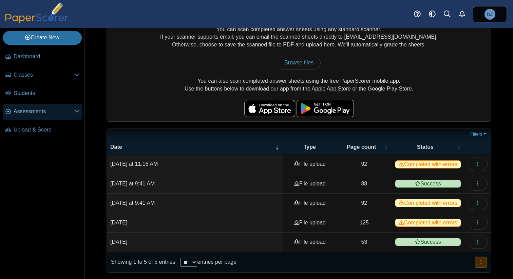
click at [40, 115] on span "Assessments" at bounding box center [44, 111] width 61 height 7
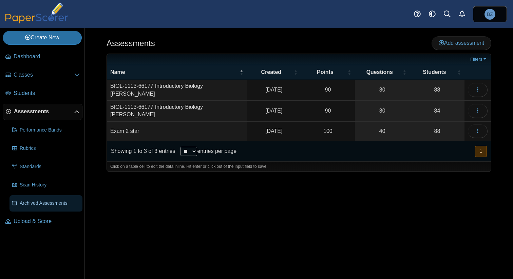
click at [23, 208] on link "Archived Assessments" at bounding box center [45, 203] width 73 height 16
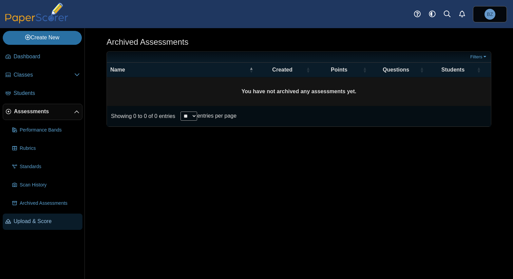
click at [21, 222] on span "Upload & Score" at bounding box center [47, 221] width 66 height 7
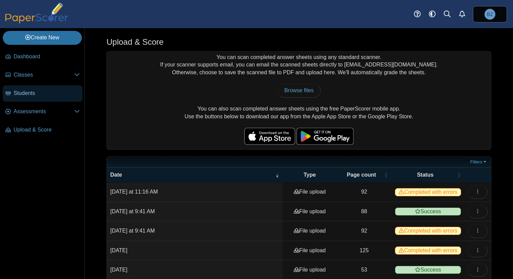
click at [32, 90] on span "Students" at bounding box center [47, 93] width 66 height 7
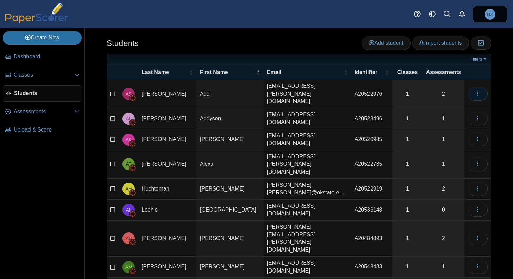
click at [478, 91] on use "button" at bounding box center [477, 93] width 1 height 4
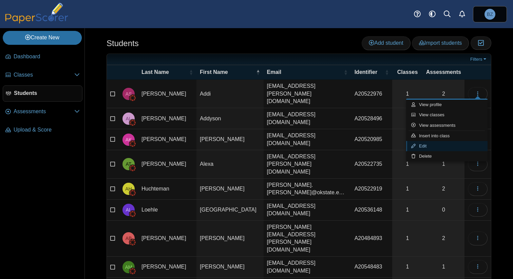
click at [437, 144] on link "Edit" at bounding box center [446, 146] width 81 height 10
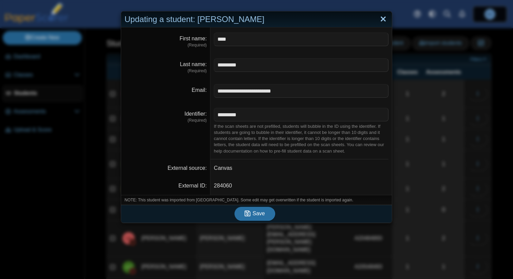
click at [380, 19] on link "Close" at bounding box center [383, 20] width 11 height 12
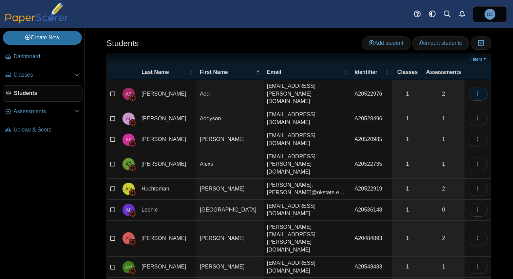
click at [477, 91] on icon "button" at bounding box center [477, 93] width 5 height 5
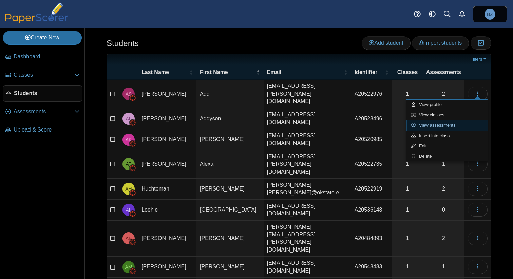
click at [462, 125] on link "View assessments" at bounding box center [446, 125] width 81 height 10
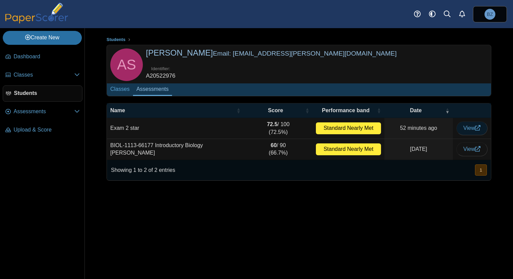
click at [469, 129] on span "View" at bounding box center [471, 128] width 17 height 6
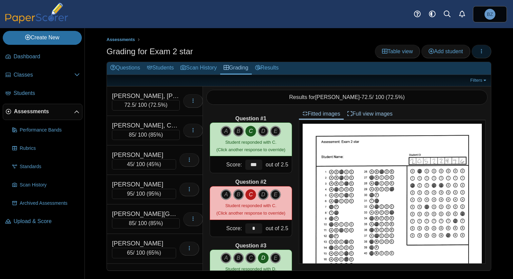
click at [482, 55] on button "button" at bounding box center [481, 52] width 20 height 14
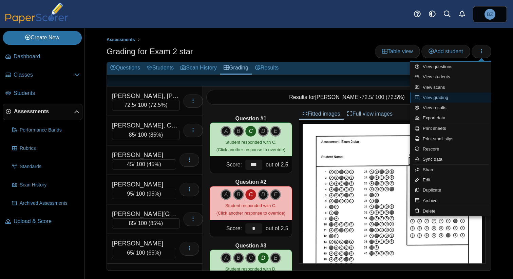
click at [456, 97] on link "View grading" at bounding box center [450, 98] width 81 height 10
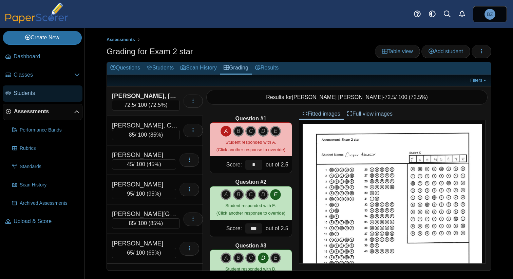
click at [47, 96] on span "Students" at bounding box center [47, 93] width 66 height 7
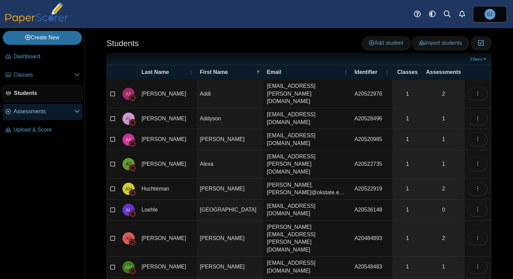
click at [38, 110] on span "Assessments" at bounding box center [44, 111] width 61 height 7
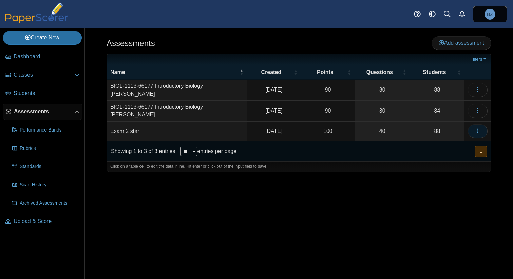
click at [476, 129] on icon "button" at bounding box center [477, 130] width 5 height 5
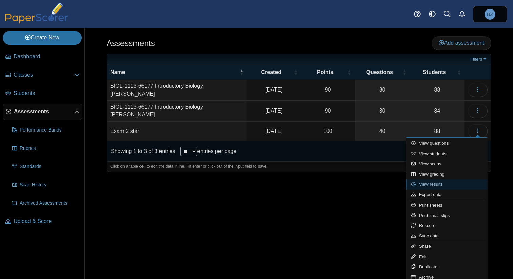
click at [436, 184] on link "View results" at bounding box center [446, 184] width 81 height 10
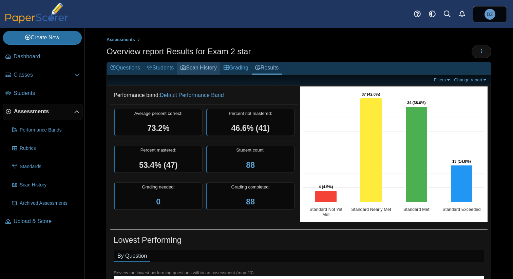
click at [197, 70] on link "Scan History" at bounding box center [198, 68] width 43 height 13
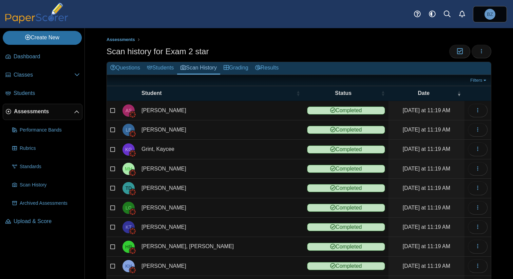
scroll to position [51, 0]
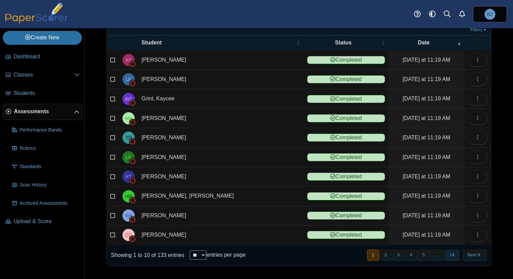
click at [451, 256] on button "14" at bounding box center [452, 255] width 14 height 11
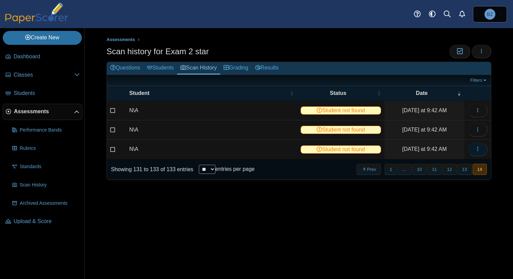
click at [477, 147] on icon "button" at bounding box center [477, 148] width 5 height 5
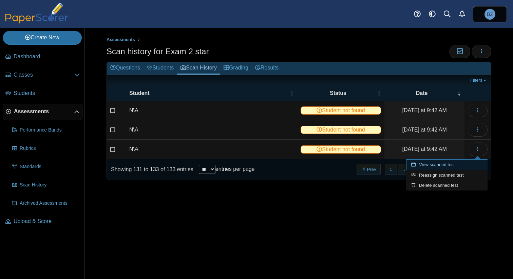
click at [443, 166] on link "View scanned test" at bounding box center [446, 165] width 81 height 10
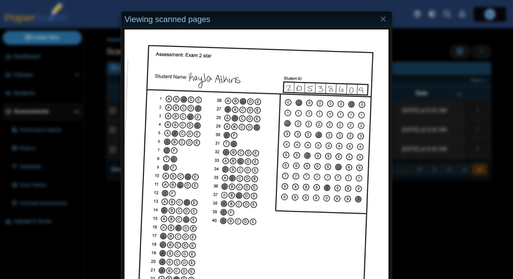
click at [438, 220] on div "Viewing scanned pages" at bounding box center [256, 139] width 513 height 279
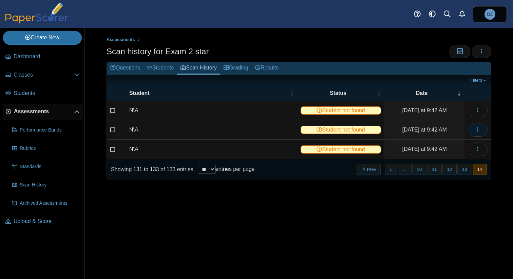
click at [482, 128] on button "button" at bounding box center [478, 130] width 20 height 14
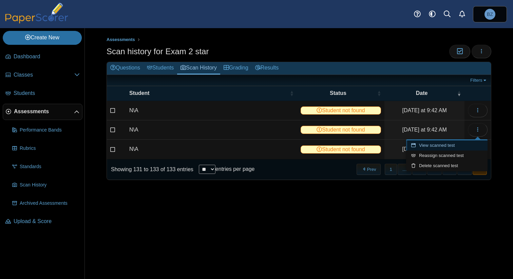
click at [451, 144] on link "View scanned test" at bounding box center [446, 145] width 81 height 10
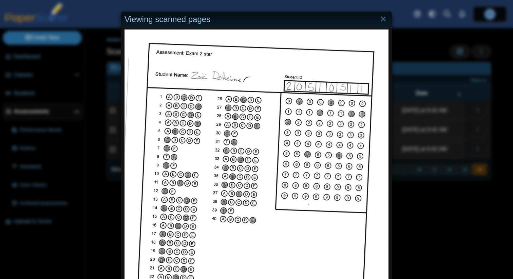
click at [392, 222] on div "Viewing scanned pages" at bounding box center [256, 139] width 513 height 279
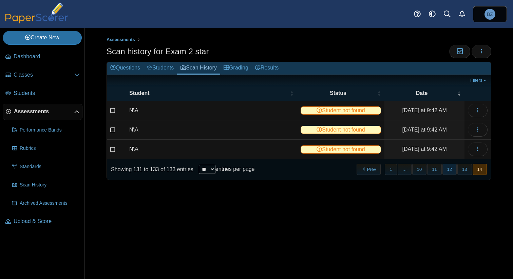
click at [451, 171] on button "12" at bounding box center [449, 169] width 14 height 11
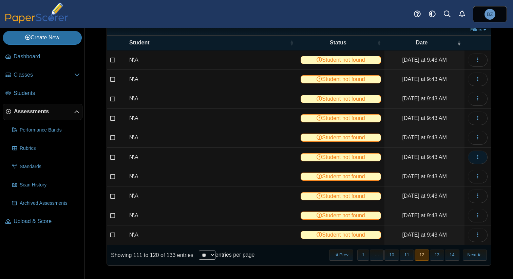
click at [474, 157] on button "button" at bounding box center [478, 158] width 20 height 14
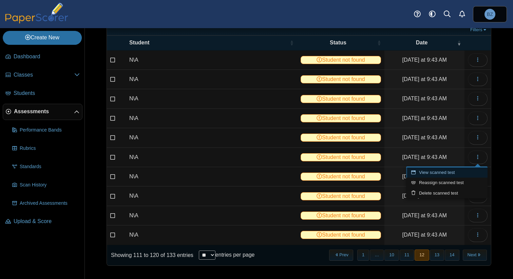
click at [460, 172] on link "View scanned test" at bounding box center [446, 173] width 81 height 10
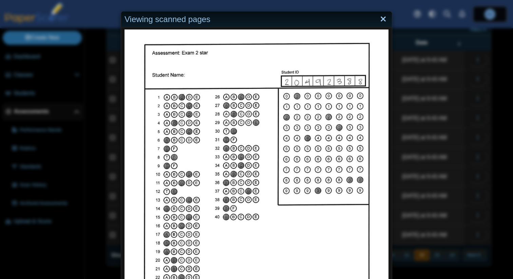
click at [384, 20] on link "Close" at bounding box center [383, 20] width 11 height 12
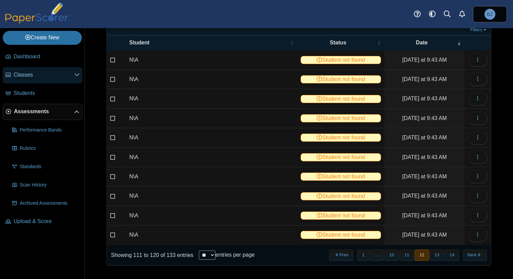
click at [36, 73] on span "Classes" at bounding box center [44, 74] width 61 height 7
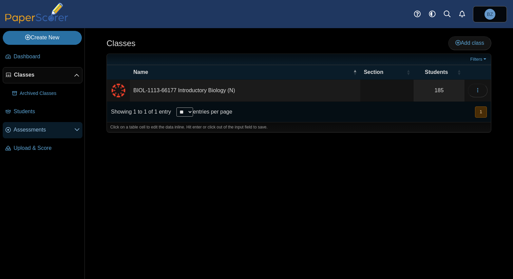
click at [37, 128] on span "Assessments" at bounding box center [44, 129] width 61 height 7
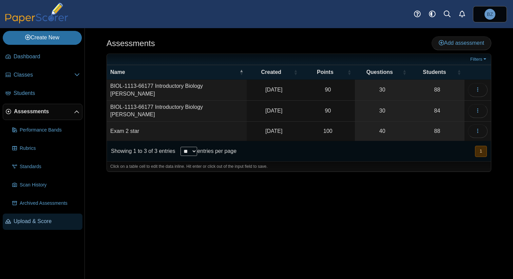
click at [32, 221] on span "Upload & Score" at bounding box center [47, 221] width 66 height 7
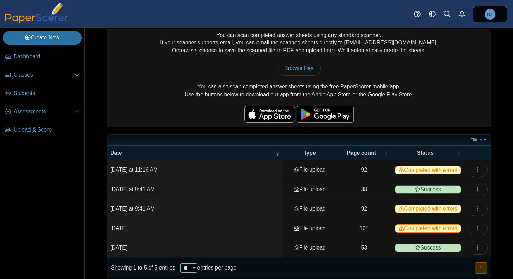
scroll to position [28, 0]
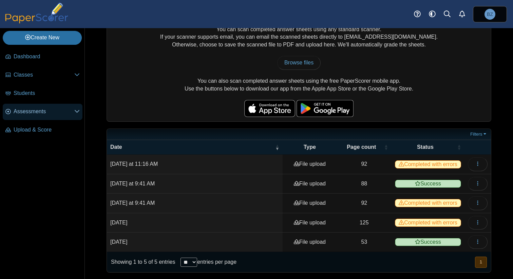
click at [40, 114] on span "Assessments" at bounding box center [44, 111] width 61 height 7
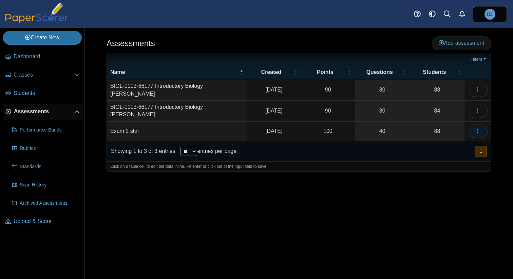
click at [480, 129] on button "button" at bounding box center [478, 131] width 20 height 14
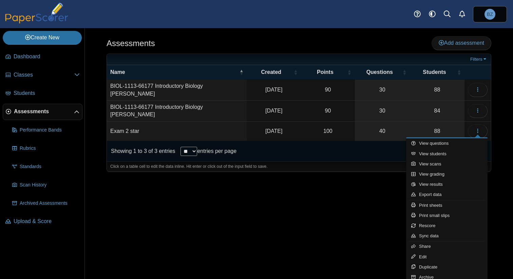
click at [51, 111] on span "Assessments" at bounding box center [44, 111] width 60 height 7
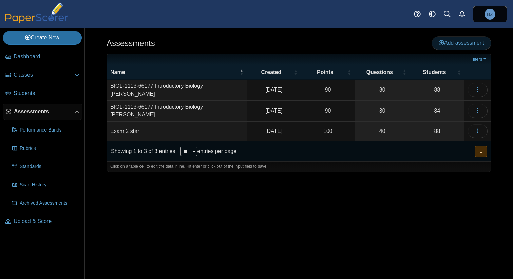
click at [463, 40] on span "Add assessment" at bounding box center [460, 43] width 45 height 6
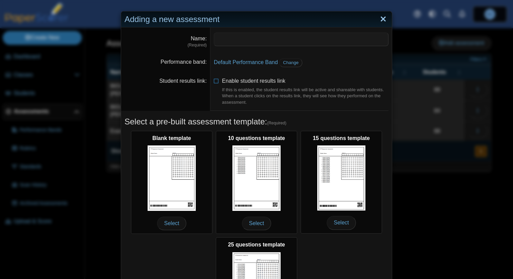
click at [382, 19] on link "Close" at bounding box center [383, 20] width 11 height 12
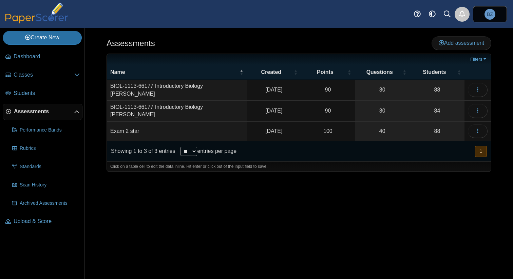
click at [459, 16] on use "Alerts" at bounding box center [462, 14] width 6 height 7
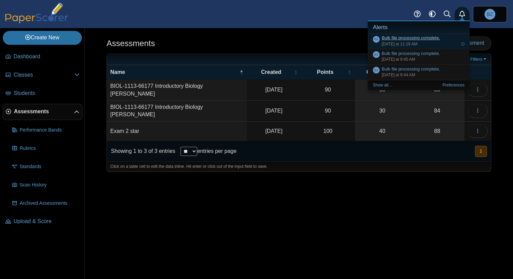
click at [434, 38] on link "Bulk file processing complete." at bounding box center [410, 37] width 58 height 5
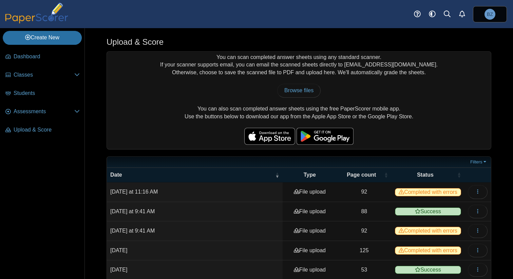
scroll to position [28, 0]
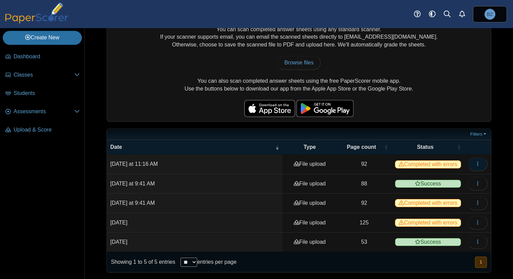
click at [475, 164] on icon "button" at bounding box center [477, 163] width 5 height 5
click at [453, 180] on link "View scanned pages" at bounding box center [446, 179] width 81 height 10
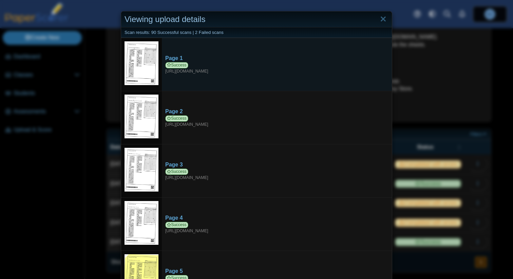
click at [148, 68] on img at bounding box center [141, 63] width 34 height 44
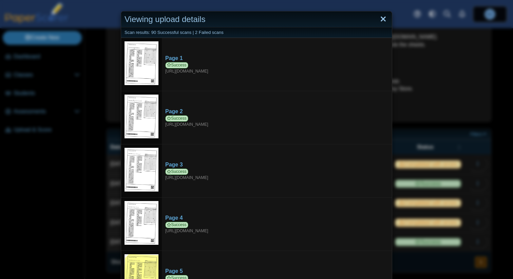
click at [383, 20] on link "Close" at bounding box center [383, 20] width 11 height 12
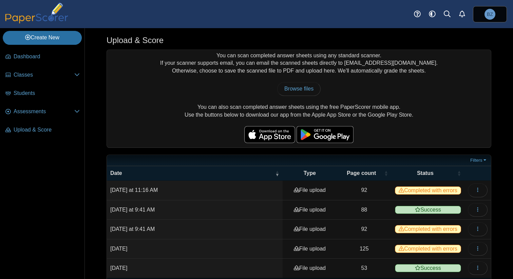
scroll to position [0, 0]
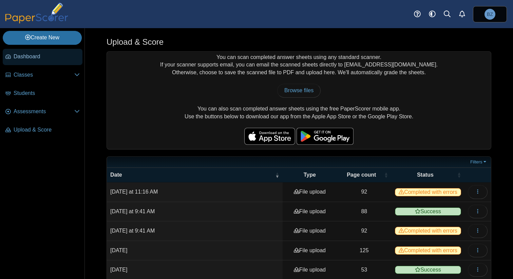
click at [37, 58] on span "Dashboard" at bounding box center [47, 56] width 66 height 7
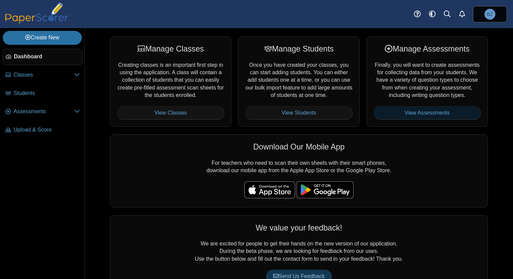
click at [417, 113] on link "View Assessments" at bounding box center [426, 113] width 107 height 14
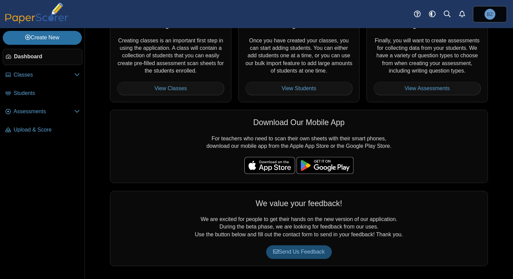
click at [302, 251] on span "Send Us Feedback" at bounding box center [299, 252] width 52 height 6
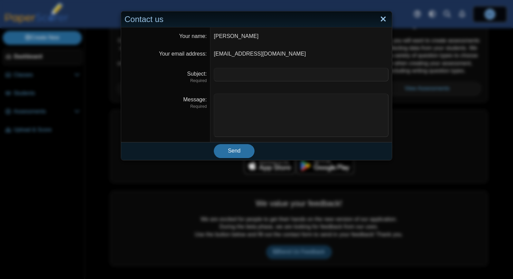
click at [383, 20] on link "Close" at bounding box center [383, 20] width 11 height 12
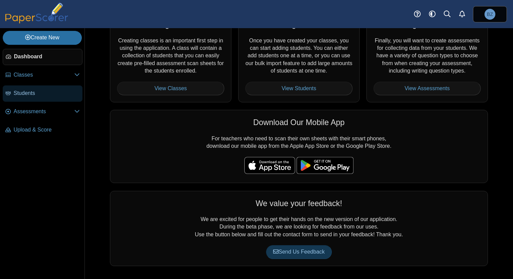
click at [53, 88] on link "Students" at bounding box center [43, 93] width 80 height 16
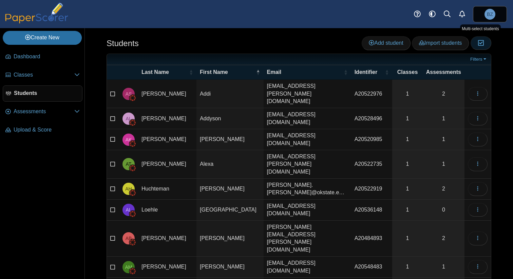
click at [482, 45] on icon "button" at bounding box center [480, 43] width 6 height 6
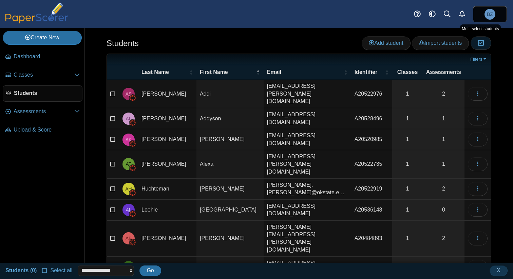
click at [482, 46] on icon "button" at bounding box center [480, 43] width 6 height 6
click at [481, 90] on button "button" at bounding box center [478, 94] width 20 height 14
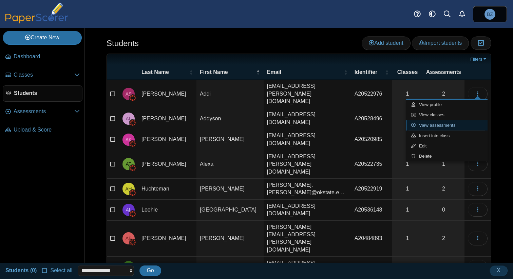
click at [457, 125] on link "View assessments" at bounding box center [446, 125] width 81 height 10
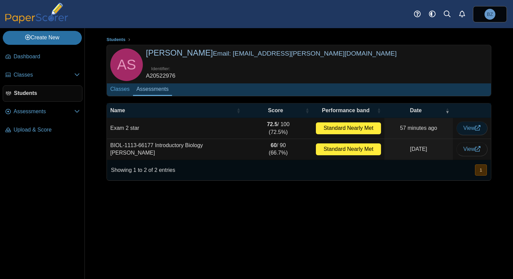
click at [474, 132] on link "View" at bounding box center [471, 128] width 31 height 14
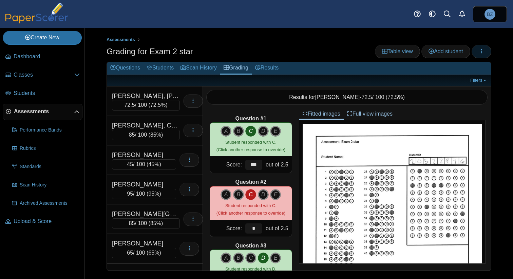
click at [485, 53] on button "button" at bounding box center [481, 52] width 20 height 14
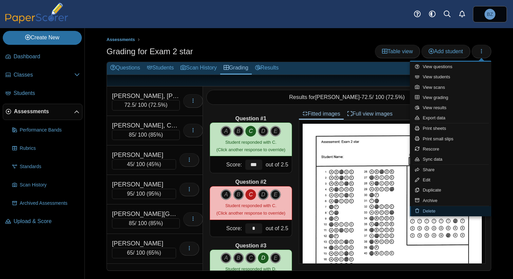
click at [431, 212] on link "Delete" at bounding box center [450, 211] width 81 height 10
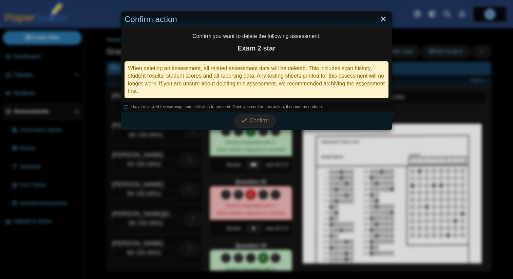
click at [385, 19] on link "Close" at bounding box center [383, 20] width 11 height 12
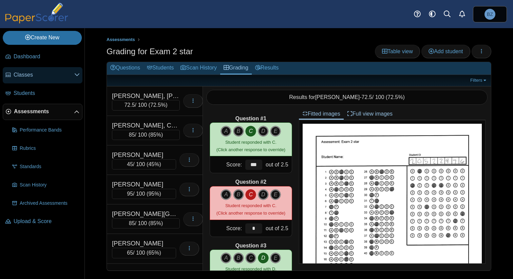
click at [53, 74] on span "Classes" at bounding box center [44, 74] width 61 height 7
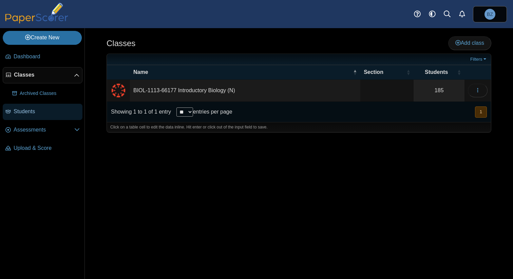
click at [36, 107] on link "Students" at bounding box center [43, 112] width 80 height 16
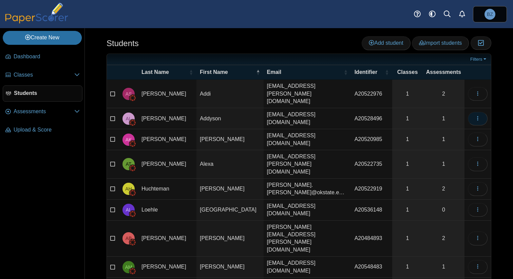
click at [474, 113] on button "button" at bounding box center [478, 119] width 20 height 14
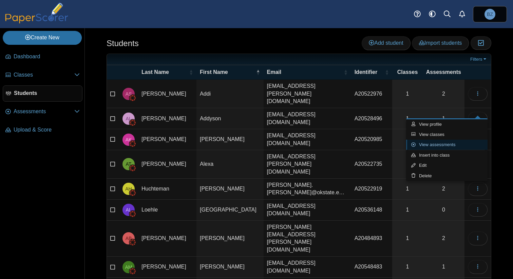
click at [455, 142] on link "View assessments" at bounding box center [446, 145] width 81 height 10
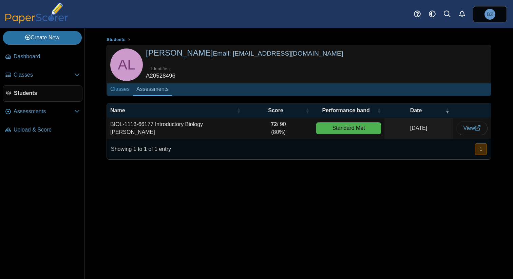
click at [363, 190] on div "Students AL" at bounding box center [299, 153] width 428 height 251
click at [54, 111] on span "Assessments" at bounding box center [44, 111] width 61 height 7
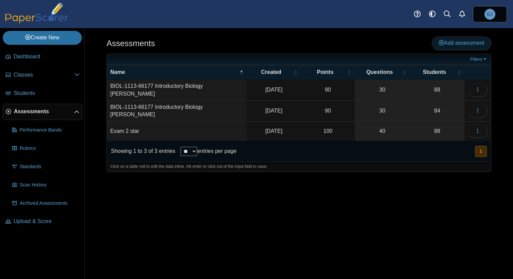
click at [455, 46] on span "Add assessment" at bounding box center [460, 43] width 45 height 6
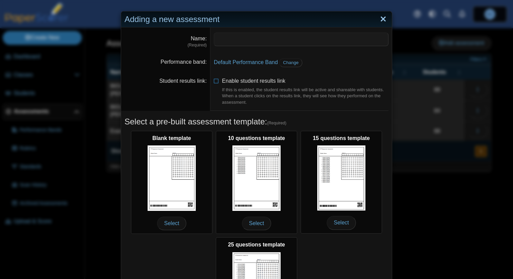
click at [385, 23] on link "Close" at bounding box center [383, 20] width 11 height 12
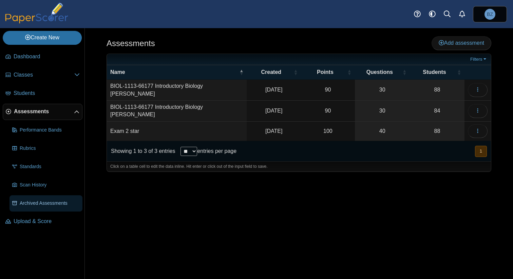
click at [54, 207] on link "Archived Assessments" at bounding box center [45, 203] width 73 height 16
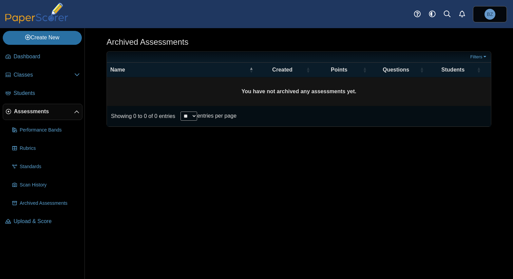
click at [41, 115] on span "Assessments" at bounding box center [44, 111] width 60 height 7
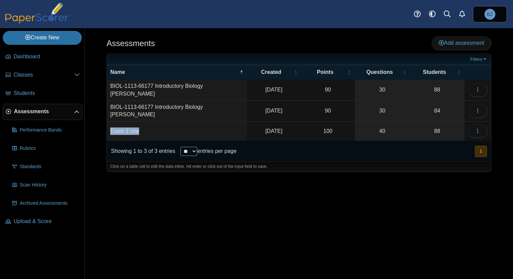
drag, startPoint x: 141, startPoint y: 129, endPoint x: 108, endPoint y: 127, distance: 32.9
click at [108, 127] on td "Exam 2 star" at bounding box center [177, 131] width 140 height 19
click at [48, 90] on span "Students" at bounding box center [47, 93] width 66 height 7
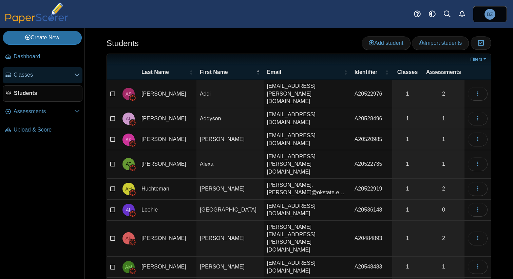
click at [32, 74] on span "Classes" at bounding box center [44, 74] width 61 height 7
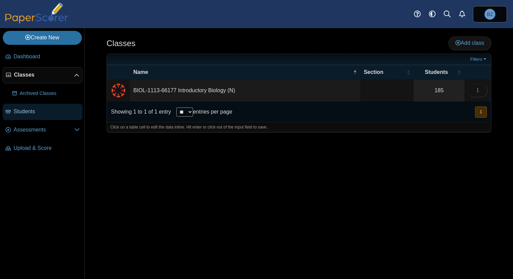
click at [34, 113] on span "Students" at bounding box center [47, 111] width 66 height 7
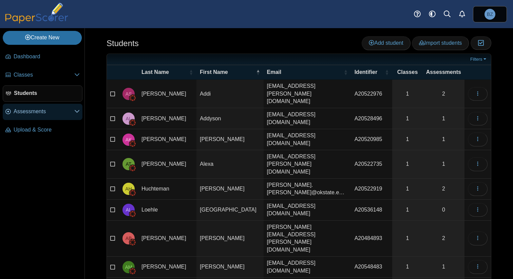
click at [40, 119] on link "Assessments" at bounding box center [43, 112] width 80 height 16
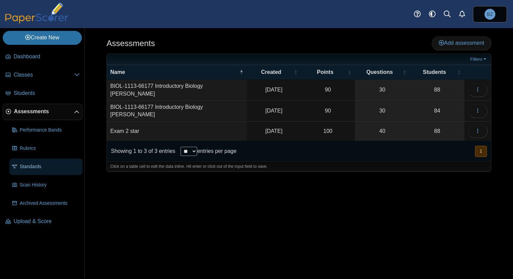
click at [40, 165] on span "Standards" at bounding box center [50, 166] width 60 height 7
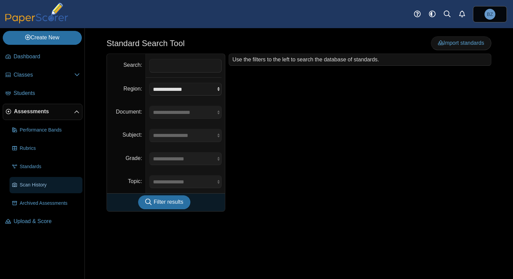
click at [41, 183] on span "Scan History" at bounding box center [50, 185] width 60 height 7
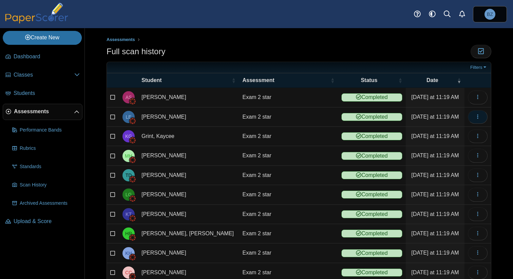
click at [477, 117] on icon "button" at bounding box center [477, 116] width 5 height 5
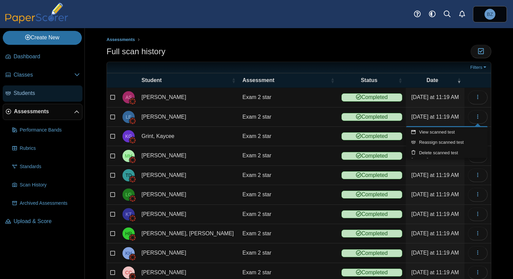
click at [54, 98] on link "Students" at bounding box center [43, 93] width 80 height 16
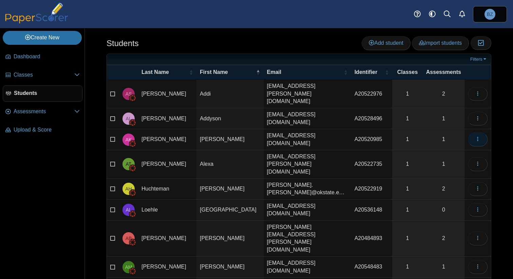
click at [479, 136] on icon "button" at bounding box center [477, 138] width 5 height 5
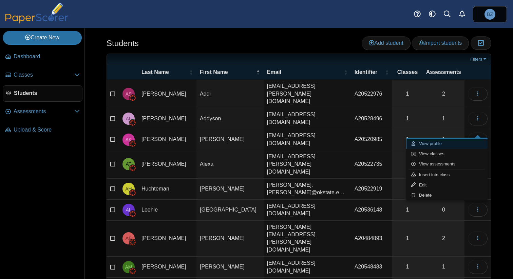
click at [438, 141] on link "View profile" at bounding box center [446, 144] width 81 height 10
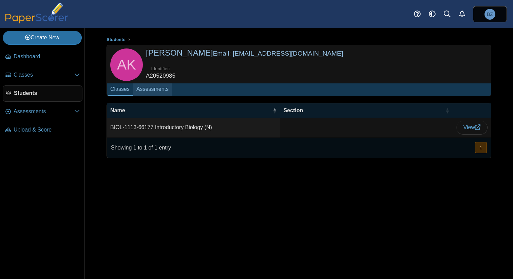
click at [153, 89] on link "Assessments" at bounding box center [152, 89] width 39 height 13
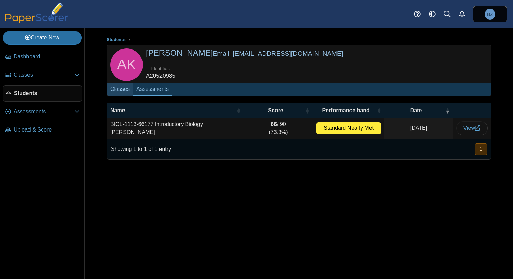
click at [122, 92] on link "Classes" at bounding box center [120, 89] width 26 height 13
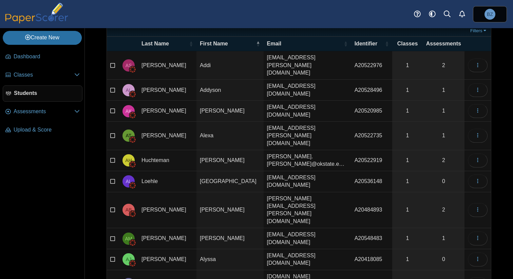
scroll to position [33, 0]
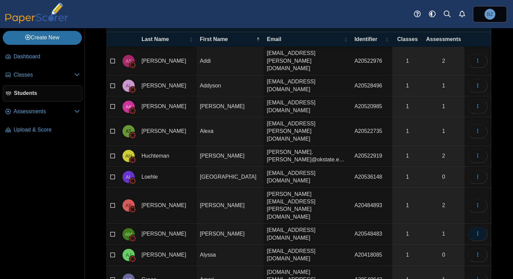
click at [478, 231] on icon "button" at bounding box center [477, 233] width 5 height 5
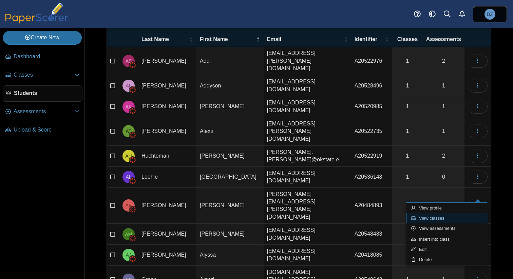
click at [457, 218] on link "View classes" at bounding box center [446, 218] width 81 height 10
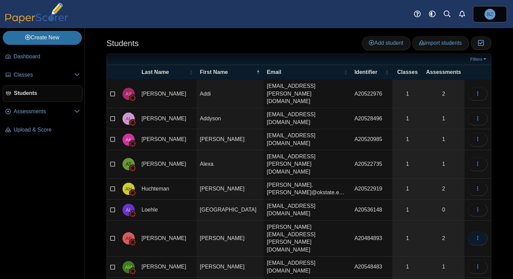
click at [485, 232] on button "button" at bounding box center [478, 239] width 20 height 14
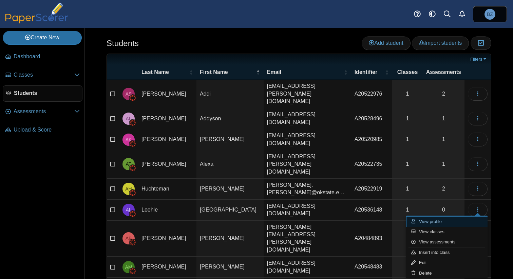
click at [451, 221] on link "View profile" at bounding box center [446, 222] width 81 height 10
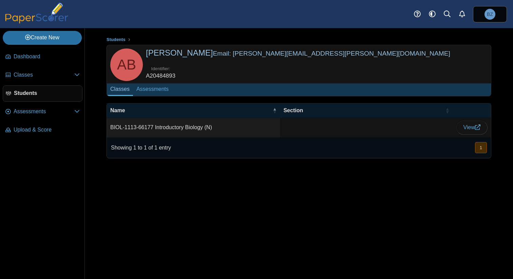
drag, startPoint x: 145, startPoint y: 77, endPoint x: 176, endPoint y: 76, distance: 30.9
click at [176, 77] on div "AB [PERSON_NAME] Email: [PERSON_NAME][EMAIL_ADDRESS][PERSON_NAME][DOMAIN_NAME] …" at bounding box center [299, 64] width 384 height 38
click at [176, 76] on div "Identifier: A20484893" at bounding box center [317, 73] width 343 height 16
drag, startPoint x: 176, startPoint y: 76, endPoint x: 152, endPoint y: 69, distance: 25.1
click at [152, 69] on div "Identifier: A20484893" at bounding box center [317, 73] width 343 height 16
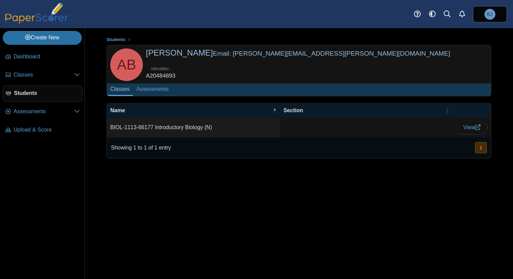
copy dl "dentifier: A20484893"
click at [61, 113] on span "Assessments" at bounding box center [44, 111] width 61 height 7
